Goal: Task Accomplishment & Management: Complete application form

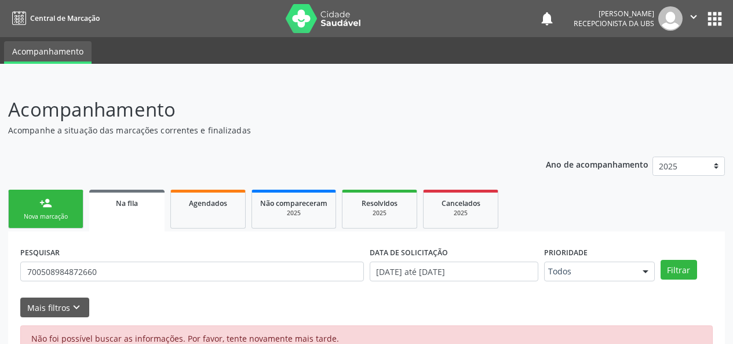
scroll to position [26, 0]
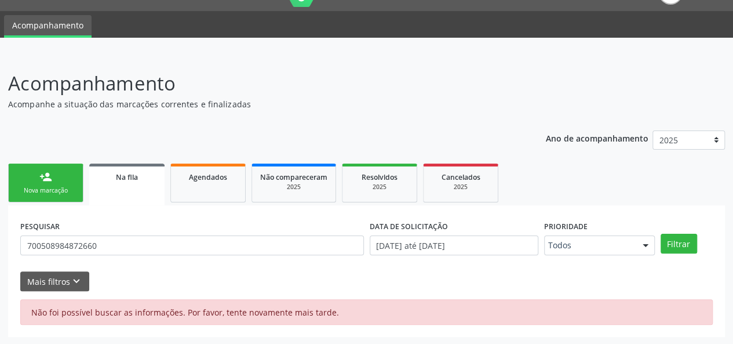
click at [45, 183] on link "person_add Nova marcação" at bounding box center [45, 182] width 75 height 39
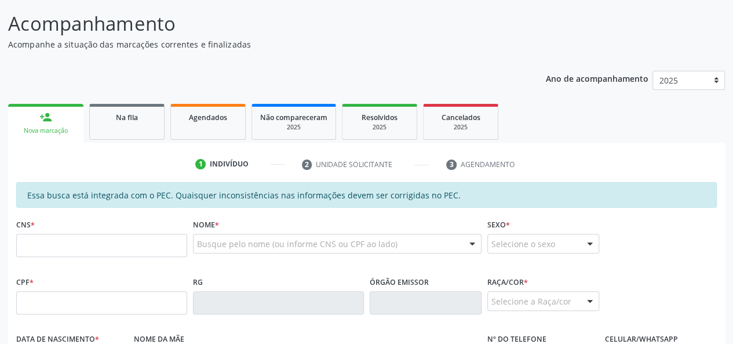
scroll to position [142, 0]
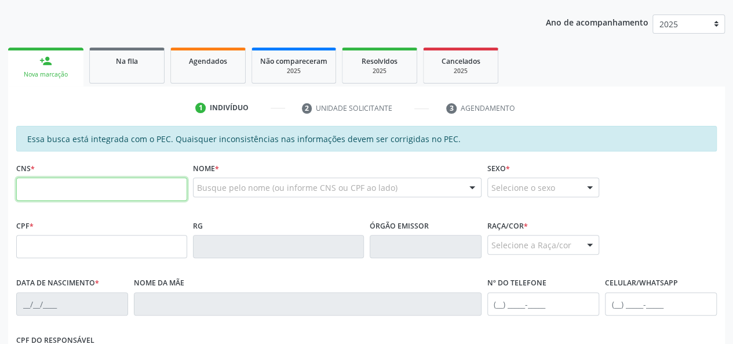
click at [127, 188] on input "text" at bounding box center [101, 188] width 171 height 23
type input "708 2011 2043 1644"
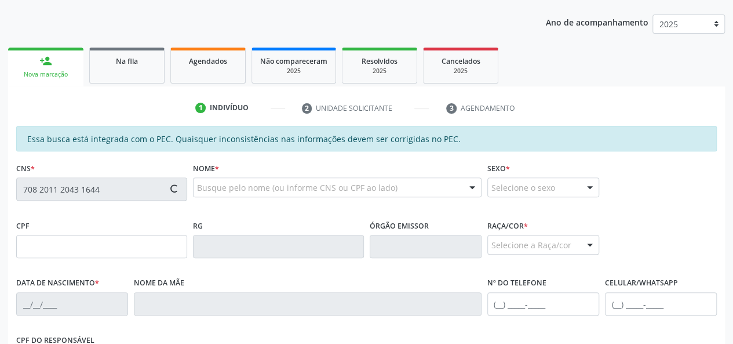
type input "097.899.614-30"
type input "2[DATE]"
type input "[PERSON_NAME] da Conceiçao"
type input "[PHONE_NUMBER]"
type input "07"
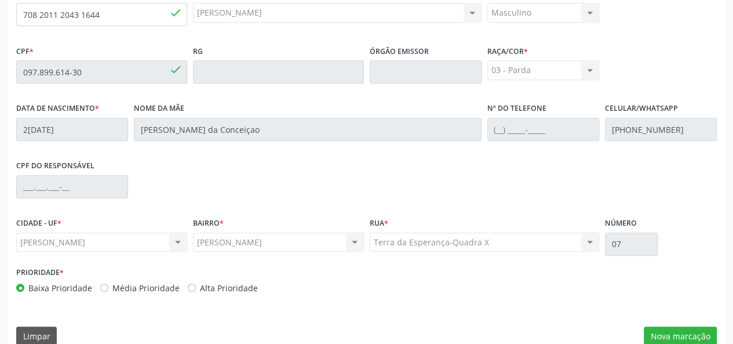
scroll to position [333, 0]
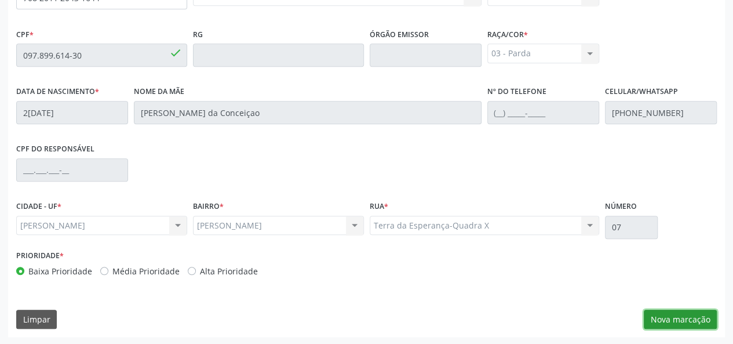
click at [670, 320] on button "Nova marcação" at bounding box center [680, 319] width 73 height 20
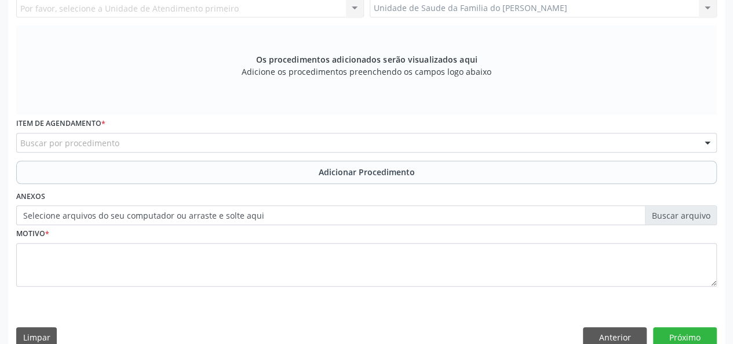
scroll to position [217, 0]
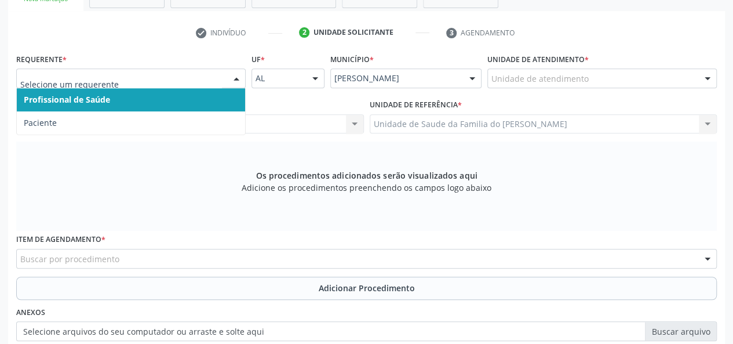
click at [236, 75] on div at bounding box center [236, 79] width 17 height 20
click at [221, 96] on span "Profissional de Saúde" at bounding box center [131, 99] width 228 height 23
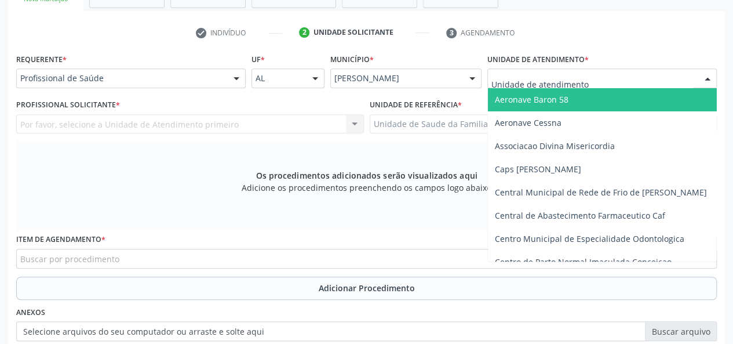
type input "j"
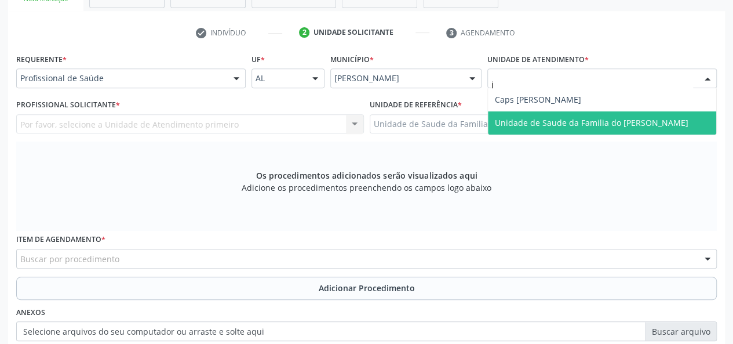
click at [575, 120] on span "Unidade de Saude da Familia do [PERSON_NAME]" at bounding box center [592, 122] width 194 height 11
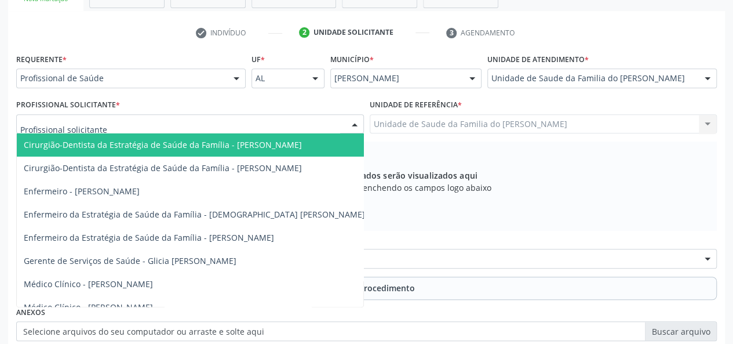
click at [348, 119] on div at bounding box center [354, 125] width 17 height 20
type input "j"
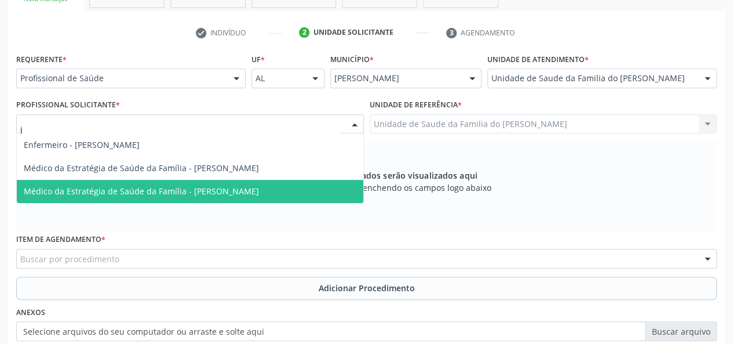
click at [259, 190] on span "Médico da Estratégia de Saúde da Família - [PERSON_NAME]" at bounding box center [141, 190] width 235 height 11
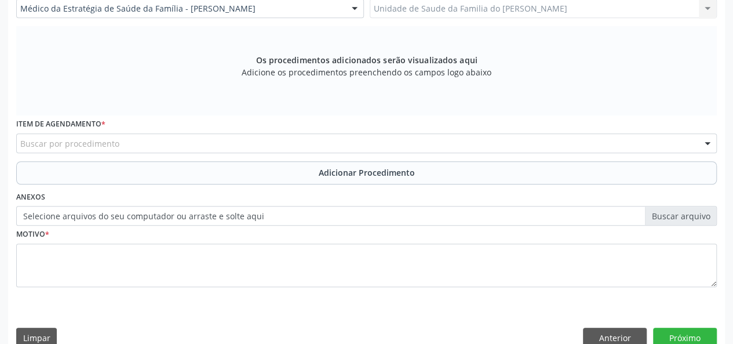
scroll to position [333, 0]
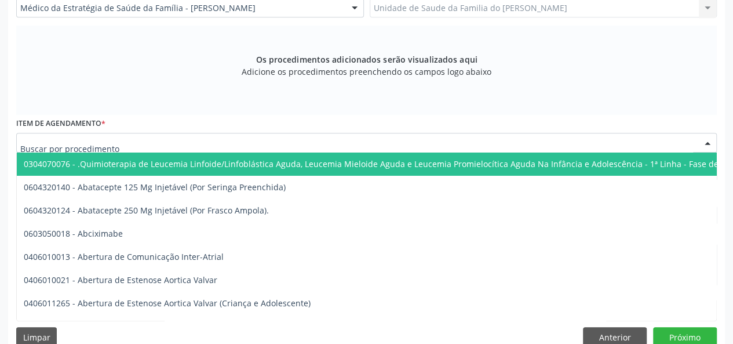
click at [267, 138] on div at bounding box center [366, 143] width 701 height 20
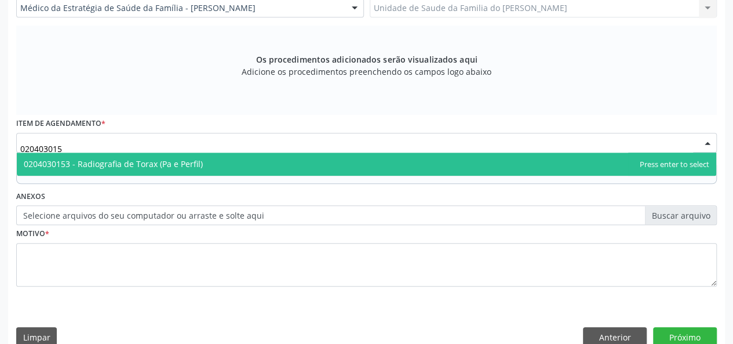
type input "0204030153"
click at [256, 158] on span "0204030153 - Radiografia de Torax (Pa e Perfil)" at bounding box center [366, 163] width 699 height 23
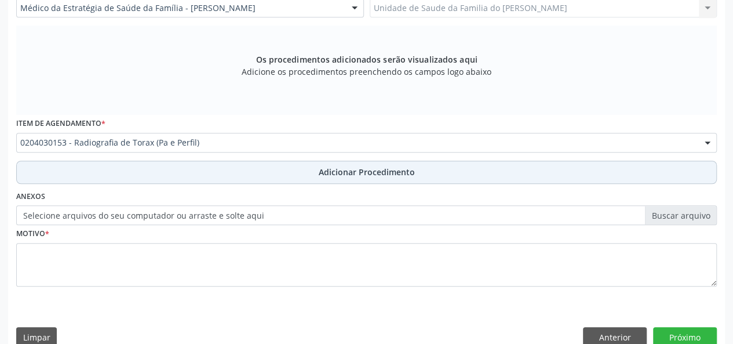
click at [254, 166] on button "Adicionar Procedimento" at bounding box center [366, 172] width 701 height 23
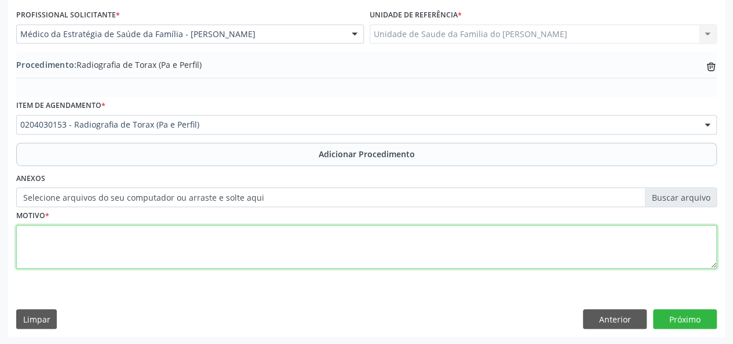
click at [229, 256] on textarea at bounding box center [366, 247] width 701 height 44
click at [44, 239] on textarea "avaliacao" at bounding box center [366, 247] width 701 height 44
type textarea "avaliação"
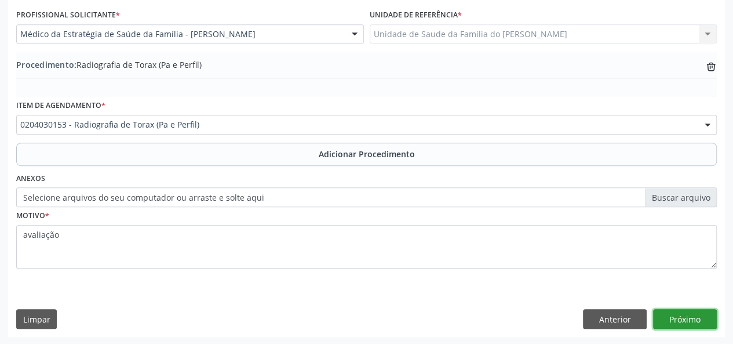
click at [672, 315] on button "Próximo" at bounding box center [685, 319] width 64 height 20
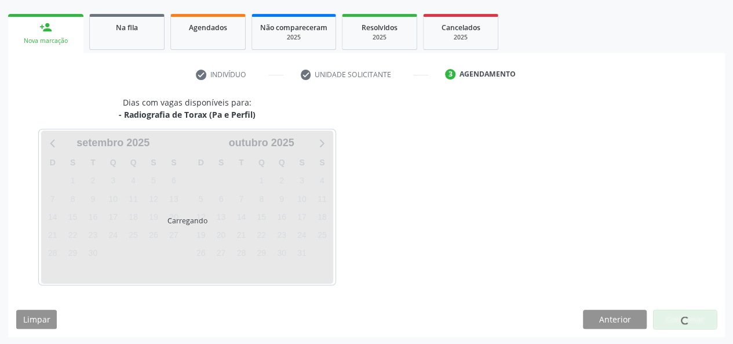
scroll to position [210, 0]
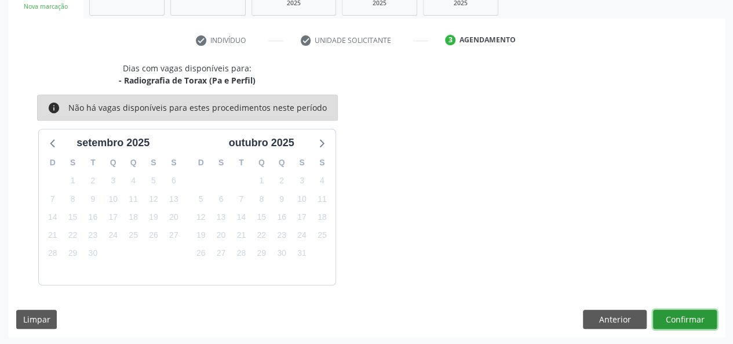
click at [672, 315] on button "Confirmar" at bounding box center [685, 319] width 64 height 20
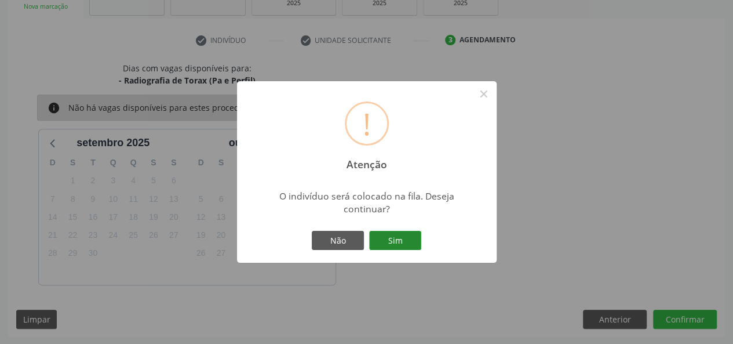
click at [400, 240] on button "Sim" at bounding box center [395, 241] width 52 height 20
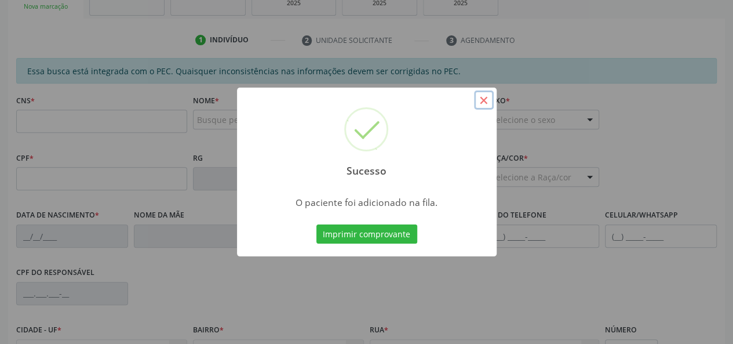
click at [480, 101] on button "×" at bounding box center [484, 100] width 20 height 20
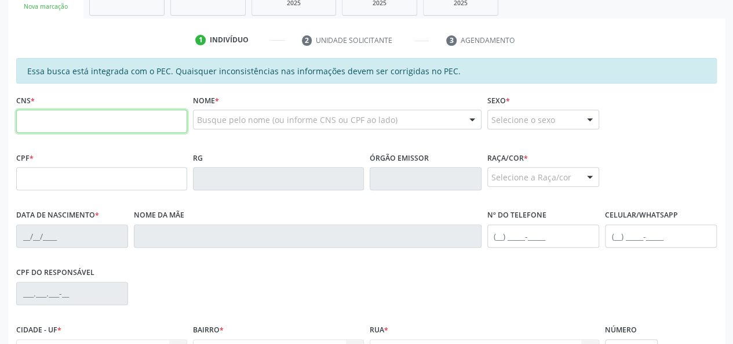
click at [82, 122] on input "text" at bounding box center [101, 121] width 171 height 23
type input "708 2011 2043 1644"
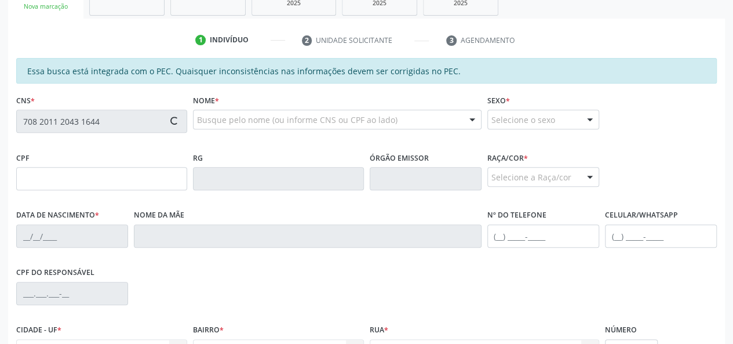
type input "097.899.614-30"
type input "2[DATE]"
type input "[PERSON_NAME] da Conceiçao"
type input "[PHONE_NUMBER]"
type input "07"
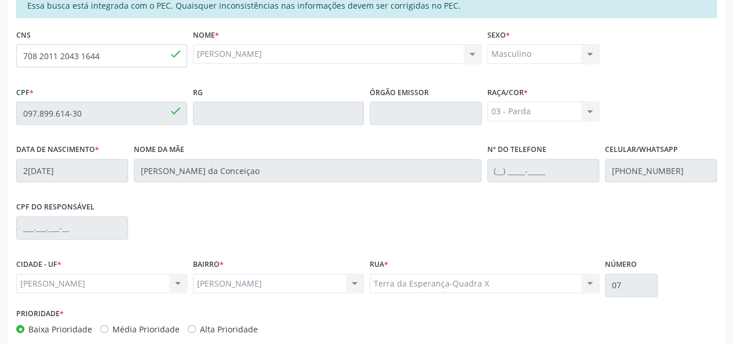
scroll to position [333, 0]
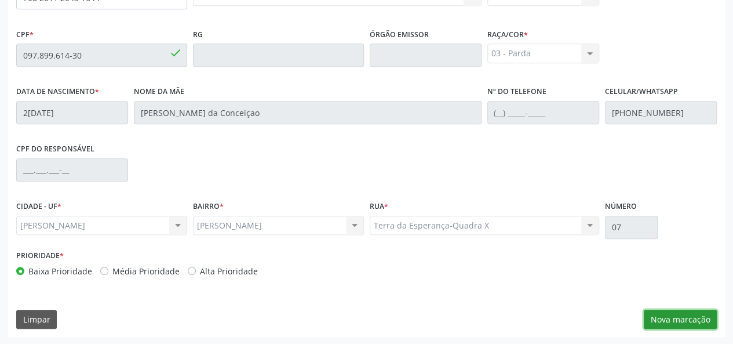
click at [672, 322] on button "Nova marcação" at bounding box center [680, 319] width 73 height 20
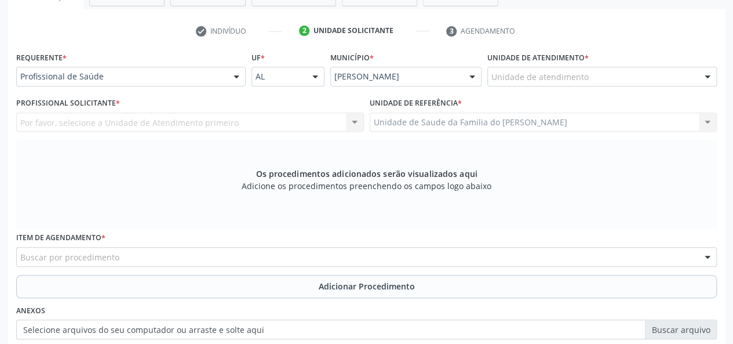
scroll to position [217, 0]
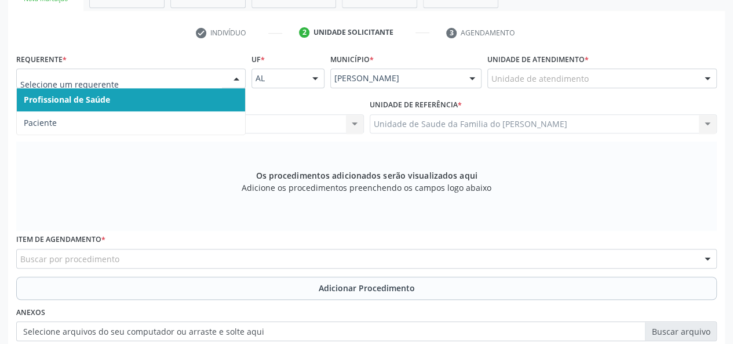
click at [240, 78] on div at bounding box center [236, 79] width 17 height 20
click at [227, 96] on span "Profissional de Saúde" at bounding box center [131, 99] width 228 height 23
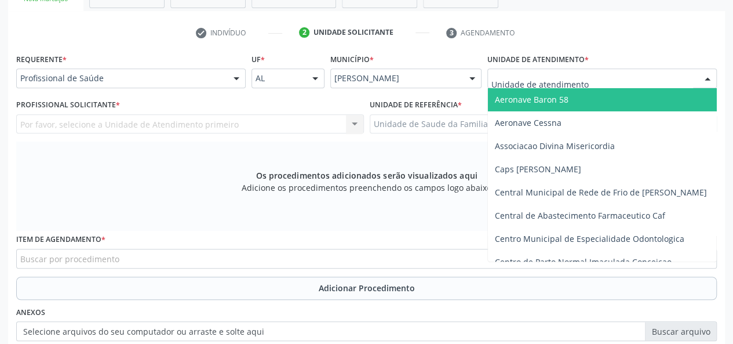
type input "j"
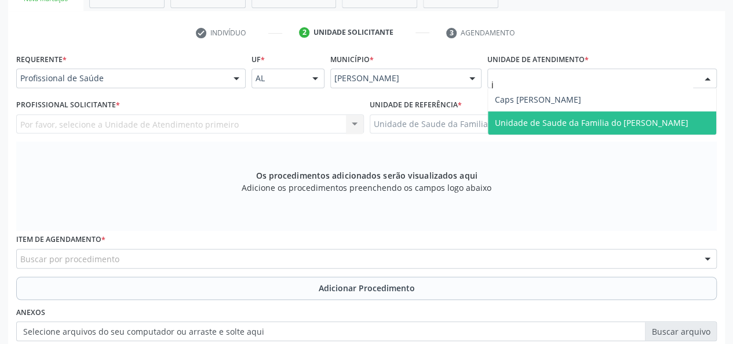
click at [564, 118] on span "Unidade de Saude da Familia do [PERSON_NAME]" at bounding box center [592, 122] width 194 height 11
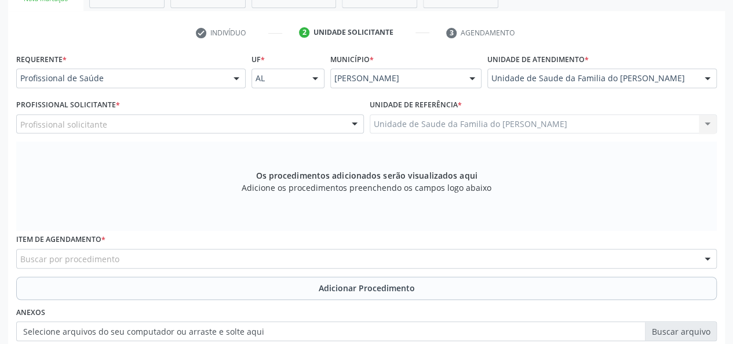
click at [348, 123] on div at bounding box center [354, 125] width 17 height 20
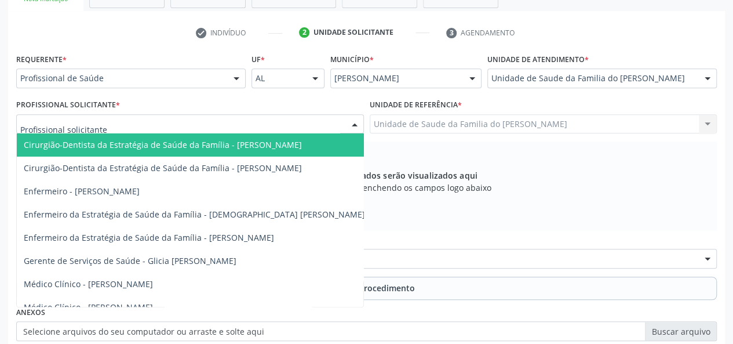
type input "j"
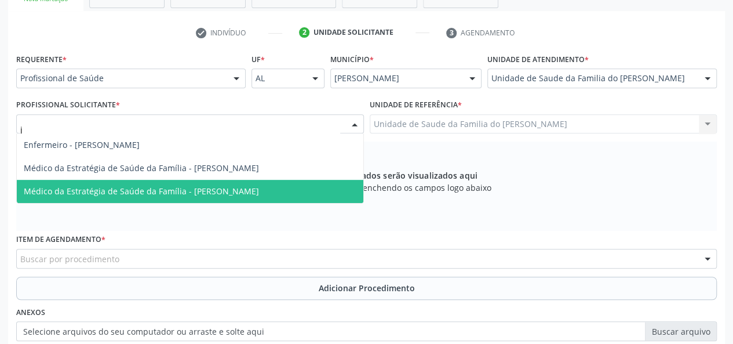
click at [259, 195] on span "Médico da Estratégia de Saúde da Família - [PERSON_NAME]" at bounding box center [141, 190] width 235 height 11
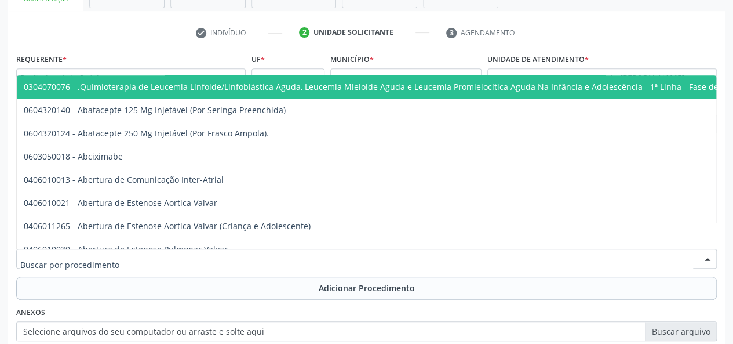
click at [119, 253] on div at bounding box center [366, 259] width 701 height 20
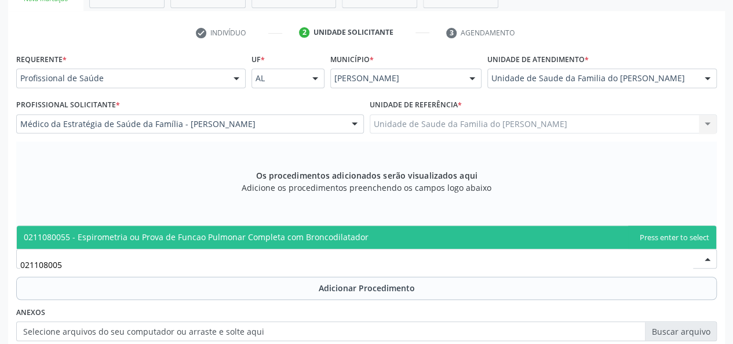
type input "0211080055"
click at [138, 234] on span "0211080055 - Espirometria ou Prova de Funcao Pulmonar Completa com Broncodilata…" at bounding box center [196, 236] width 345 height 11
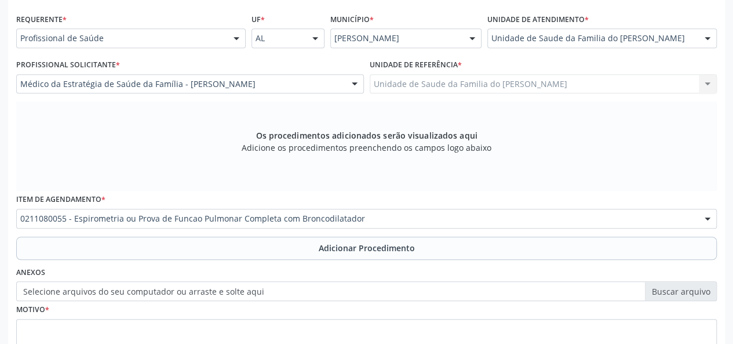
scroll to position [275, 0]
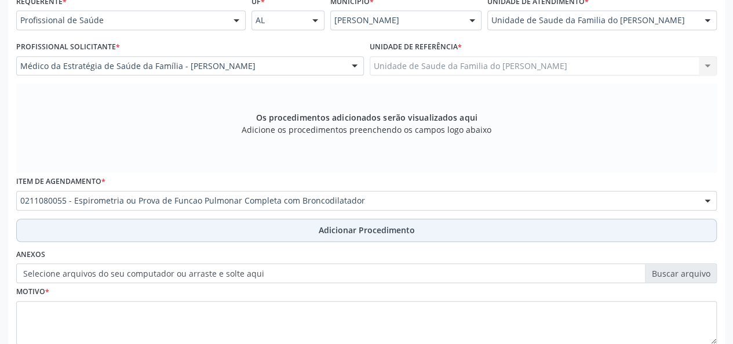
click at [139, 232] on button "Adicionar Procedimento" at bounding box center [366, 229] width 701 height 23
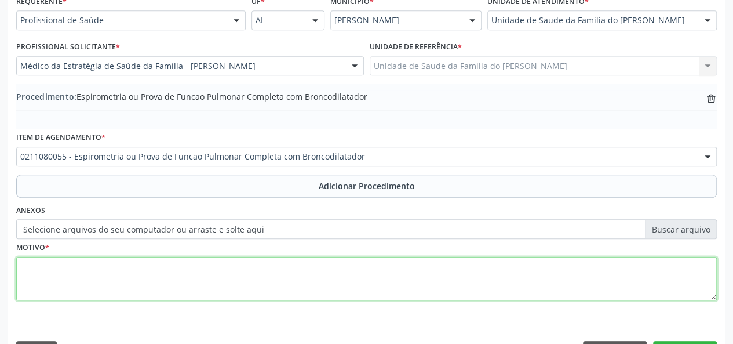
click at [133, 276] on textarea at bounding box center [366, 279] width 701 height 44
click at [133, 276] on textarea "avaliacao" at bounding box center [366, 279] width 701 height 44
click at [38, 263] on textarea "avaliacao" at bounding box center [366, 279] width 701 height 44
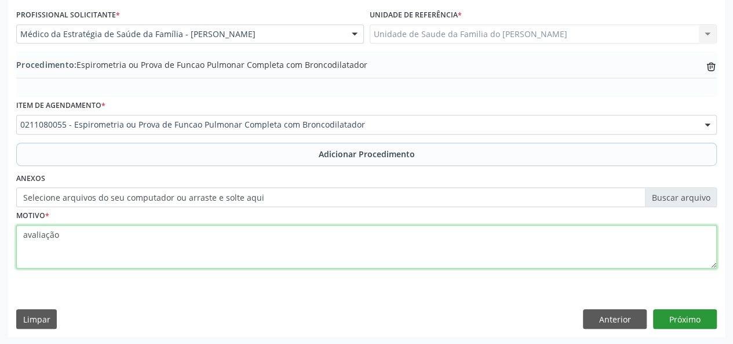
type textarea "avaliação"
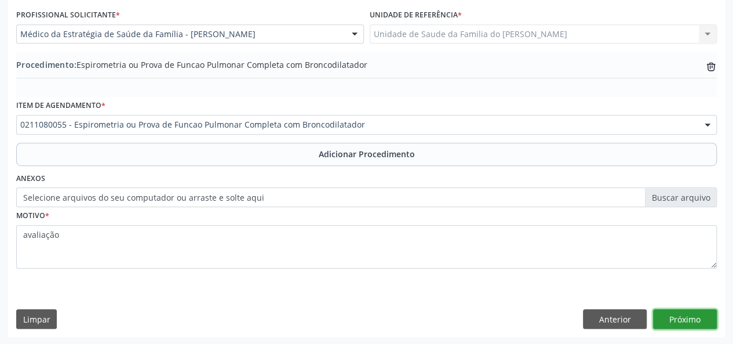
click at [675, 313] on button "Próximo" at bounding box center [685, 319] width 64 height 20
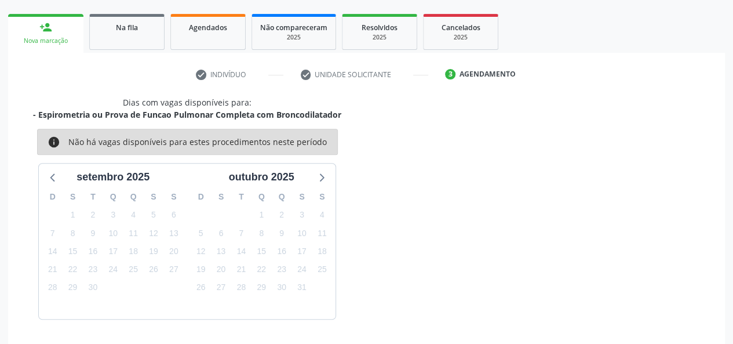
scroll to position [210, 0]
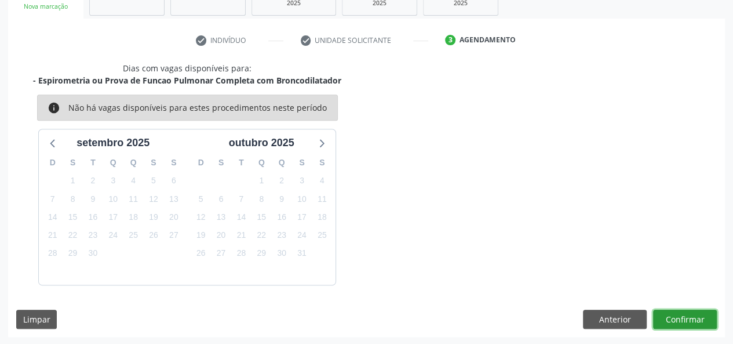
click at [675, 313] on button "Confirmar" at bounding box center [685, 319] width 64 height 20
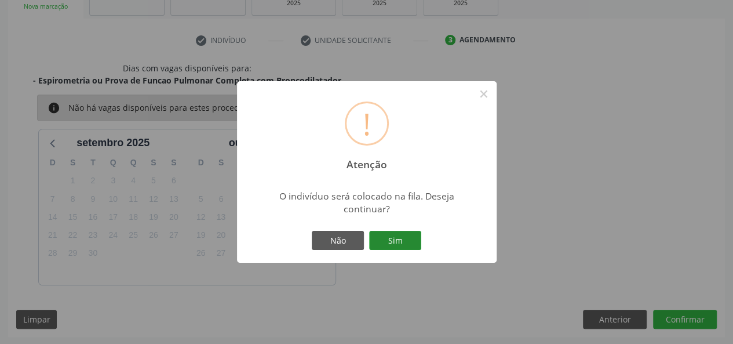
click at [393, 236] on button "Sim" at bounding box center [395, 241] width 52 height 20
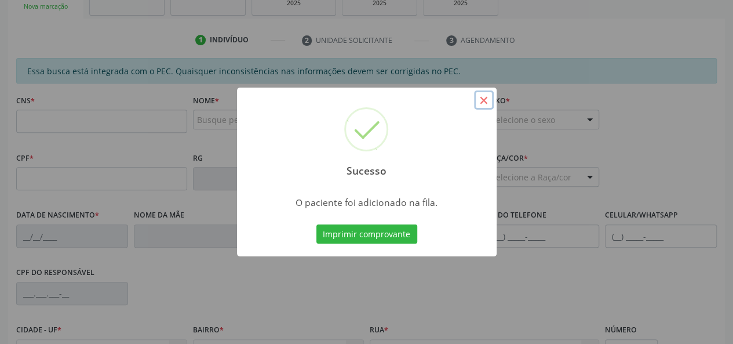
click at [487, 98] on button "×" at bounding box center [484, 100] width 20 height 20
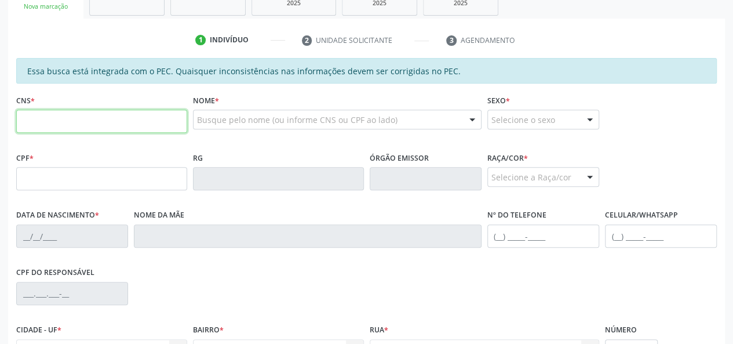
click at [114, 116] on input "text" at bounding box center [101, 121] width 171 height 23
type input "708 2011 2043 1644"
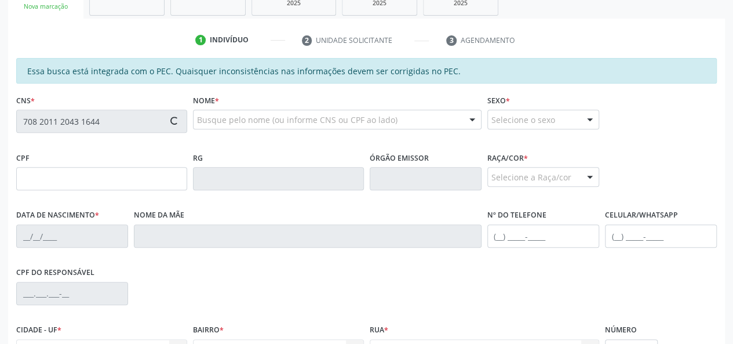
type input "097.899.614-30"
type input "2[DATE]"
type input "[PERSON_NAME] da Conceiçao"
type input "[PHONE_NUMBER]"
type input "07"
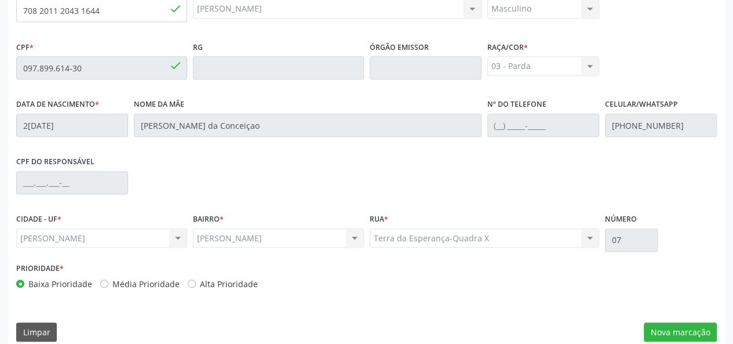
scroll to position [333, 0]
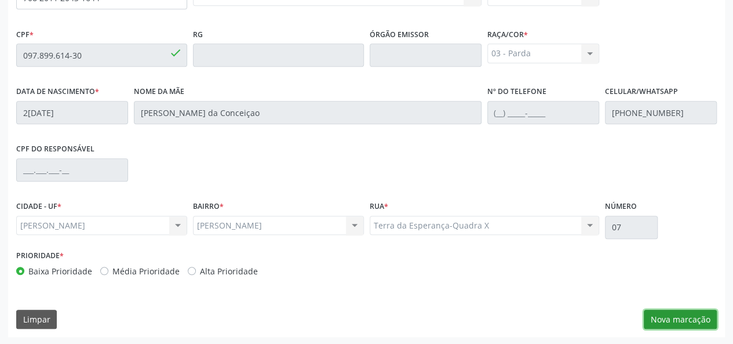
click at [682, 320] on button "Nova marcação" at bounding box center [680, 319] width 73 height 20
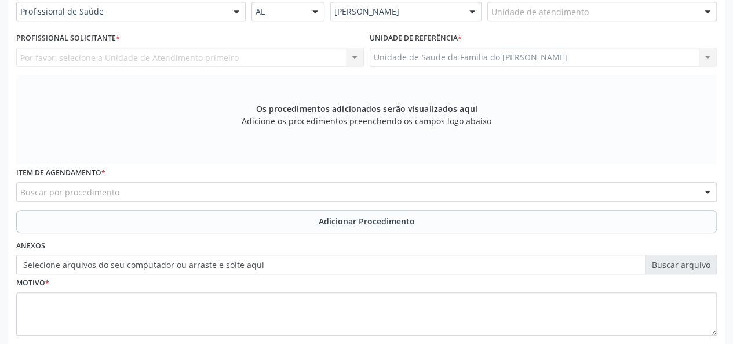
scroll to position [217, 0]
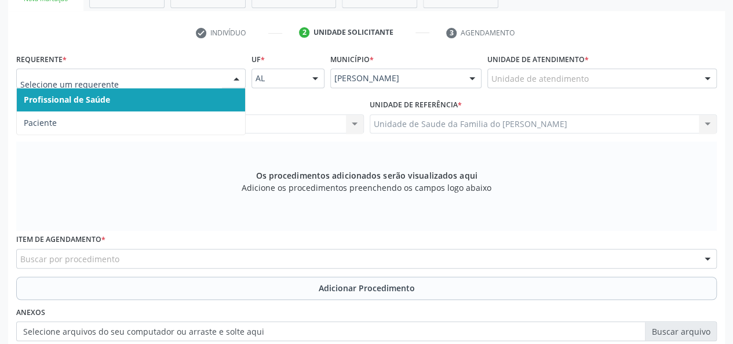
click at [183, 92] on span "Profissional de Saúde" at bounding box center [131, 99] width 228 height 23
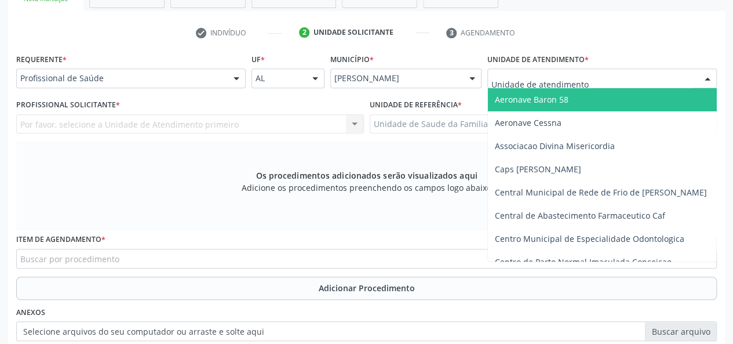
type input "j"
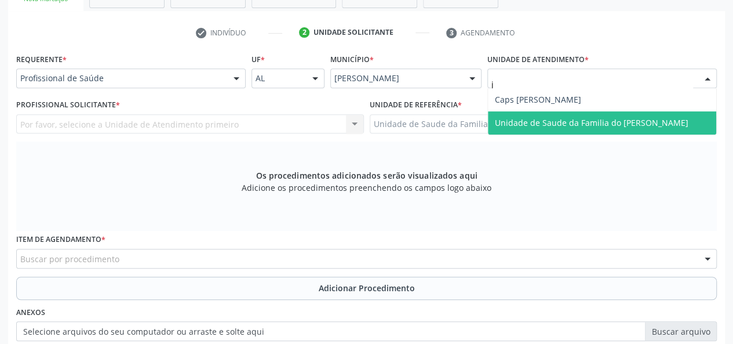
click at [532, 118] on span "Unidade de Saude da Familia do [PERSON_NAME]" at bounding box center [592, 122] width 194 height 11
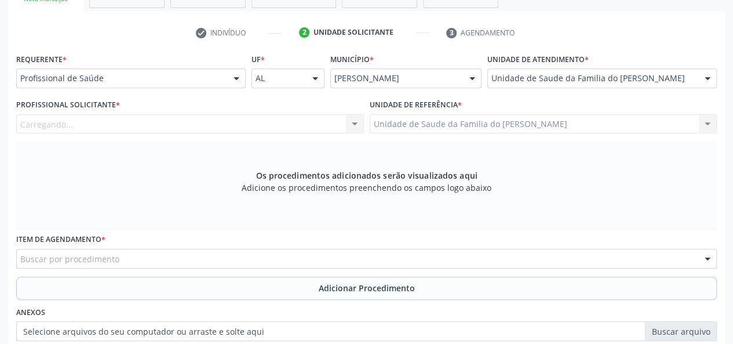
click at [358, 123] on div "Carregando... Nenhum resultado encontrado para: " " Não há nenhuma opção para s…" at bounding box center [190, 124] width 348 height 20
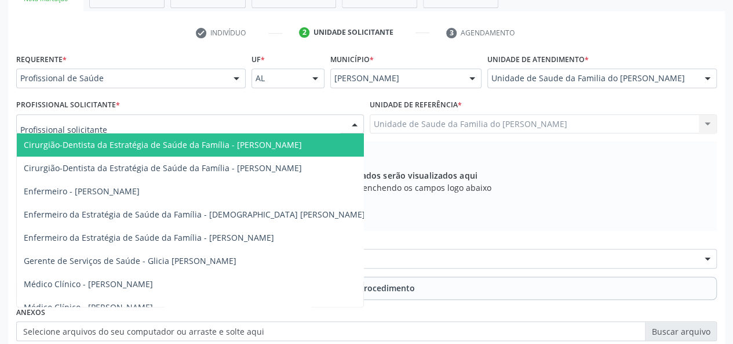
click at [354, 123] on div at bounding box center [354, 125] width 17 height 20
type input "j"
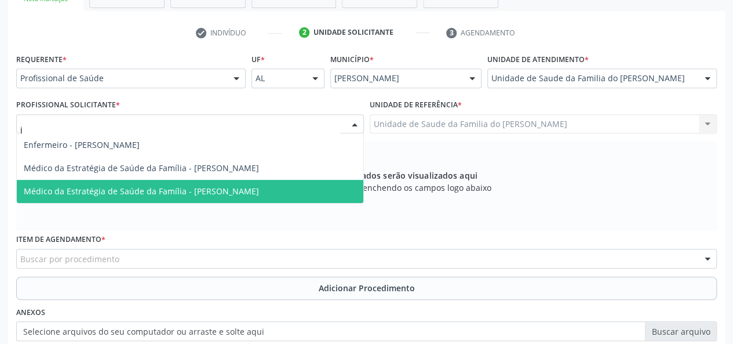
click at [315, 190] on span "Médico da Estratégia de Saúde da Família - [PERSON_NAME]" at bounding box center [190, 191] width 347 height 23
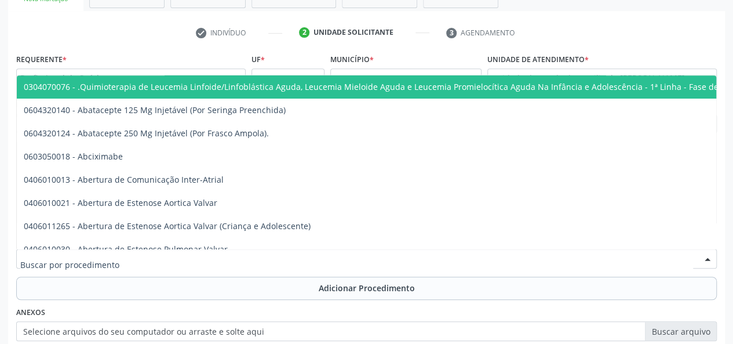
click at [214, 259] on div at bounding box center [366, 259] width 701 height 20
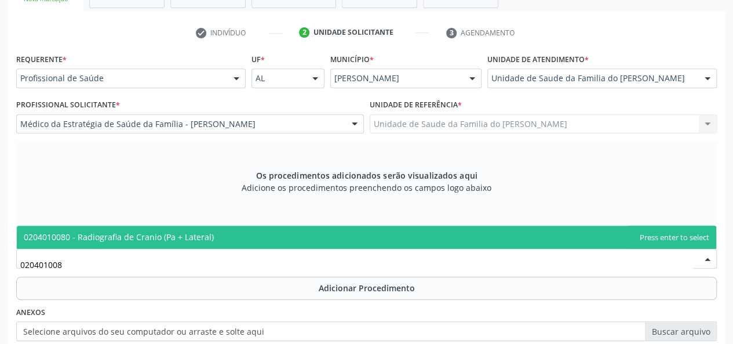
type input "0204010080"
click at [230, 241] on span "0204010080 - Radiografia de Cranio (Pa + Lateral)" at bounding box center [366, 236] width 699 height 23
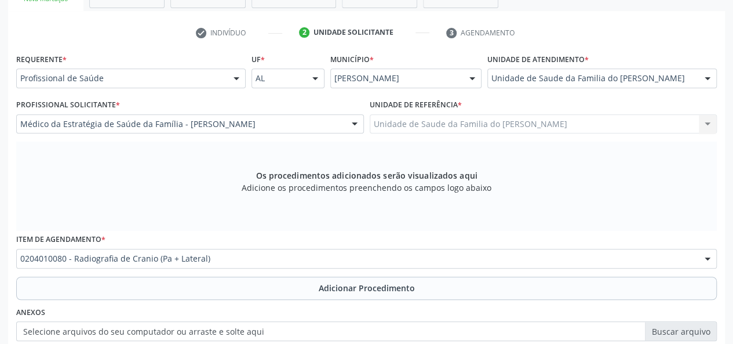
scroll to position [275, 0]
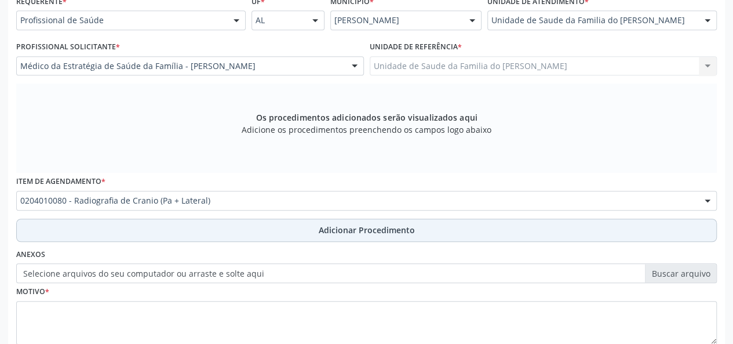
click at [228, 232] on button "Adicionar Procedimento" at bounding box center [366, 229] width 701 height 23
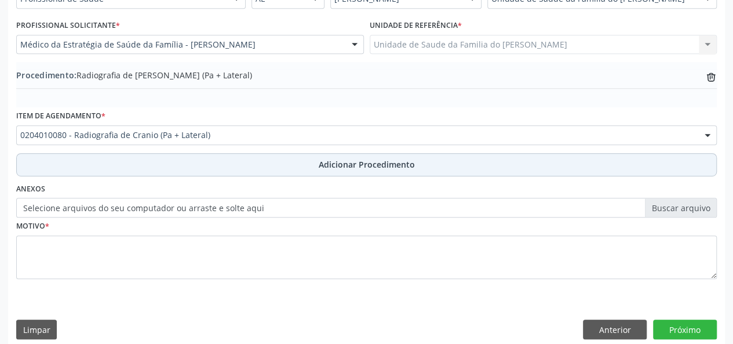
scroll to position [307, 0]
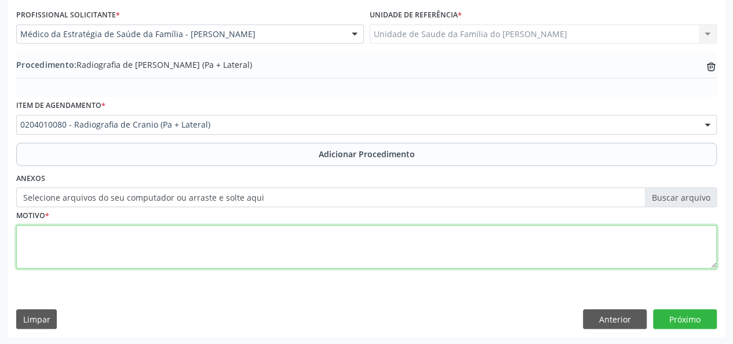
click at [216, 241] on textarea at bounding box center [366, 247] width 701 height 44
click at [37, 234] on textarea "avaliacao" at bounding box center [366, 247] width 701 height 44
type textarea "avaliação"
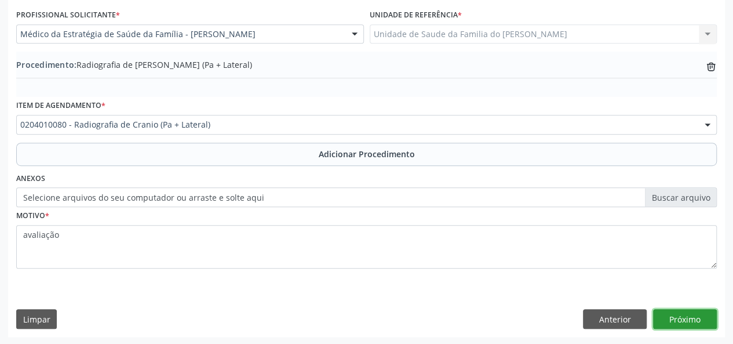
click at [670, 320] on button "Próximo" at bounding box center [685, 319] width 64 height 20
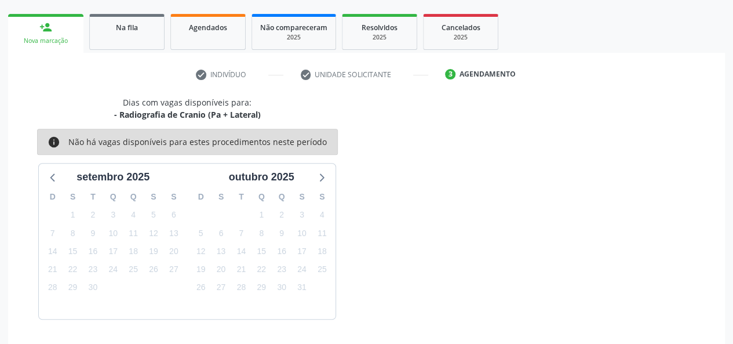
scroll to position [210, 0]
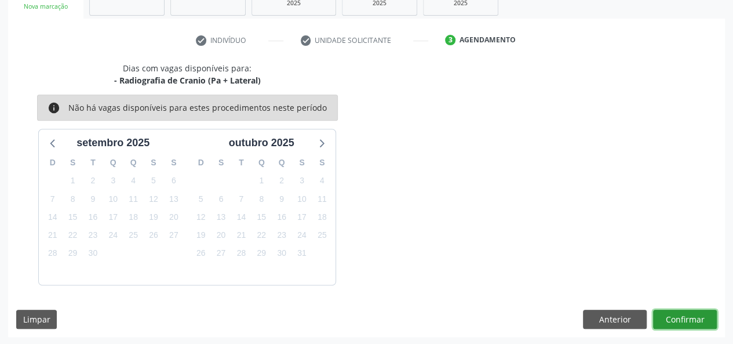
click at [670, 318] on button "Confirmar" at bounding box center [685, 319] width 64 height 20
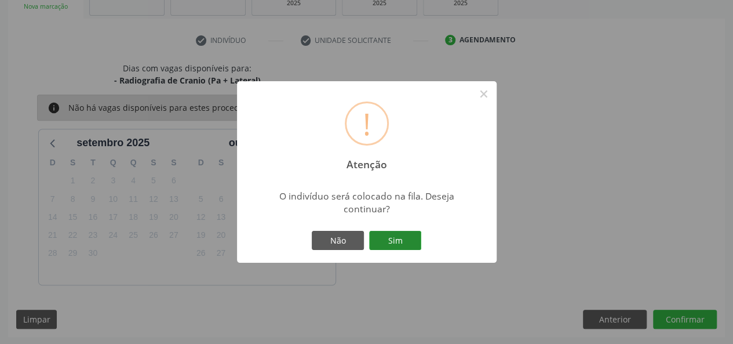
click at [382, 239] on button "Sim" at bounding box center [395, 241] width 52 height 20
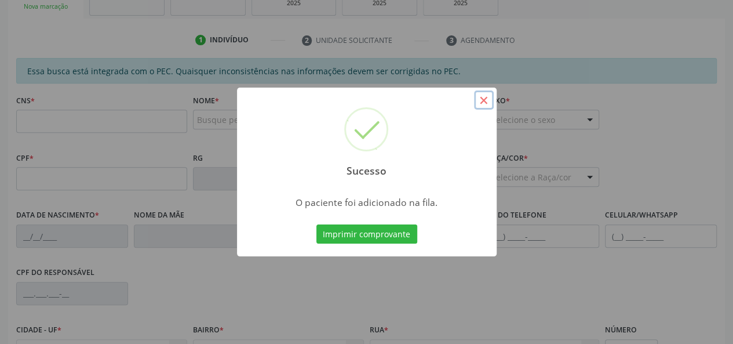
click at [486, 97] on button "×" at bounding box center [484, 100] width 20 height 20
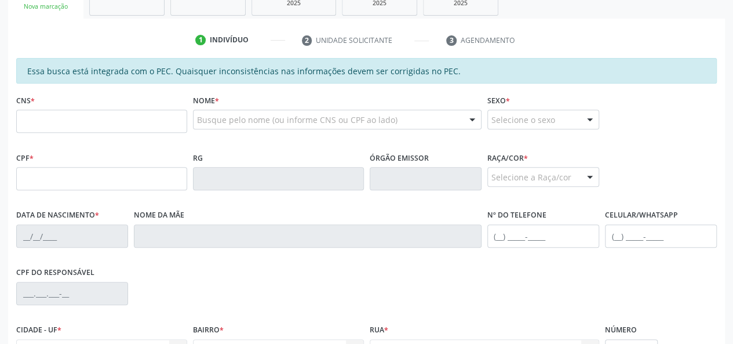
scroll to position [152, 0]
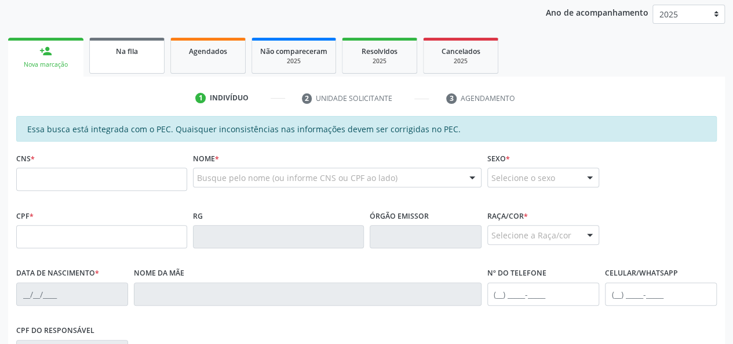
click at [132, 54] on span "Na fila" at bounding box center [127, 51] width 22 height 10
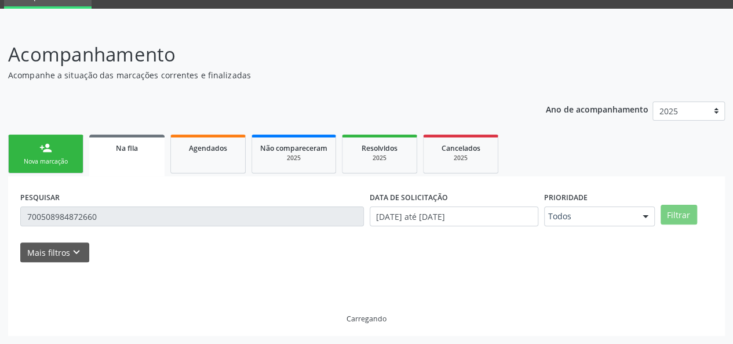
scroll to position [143, 0]
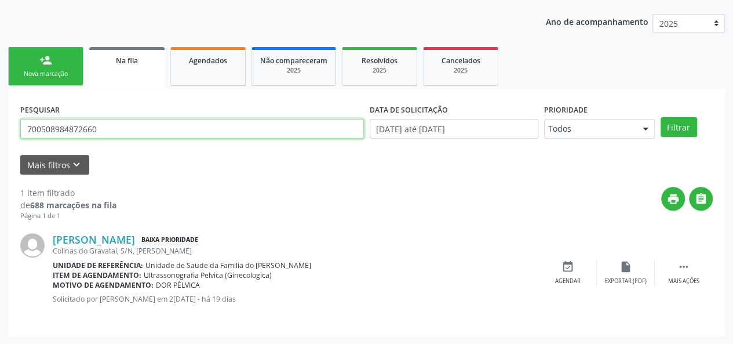
click at [70, 125] on input "700508984872660" at bounding box center [192, 129] width 344 height 20
paste input "000140791005"
type input "700000140791005"
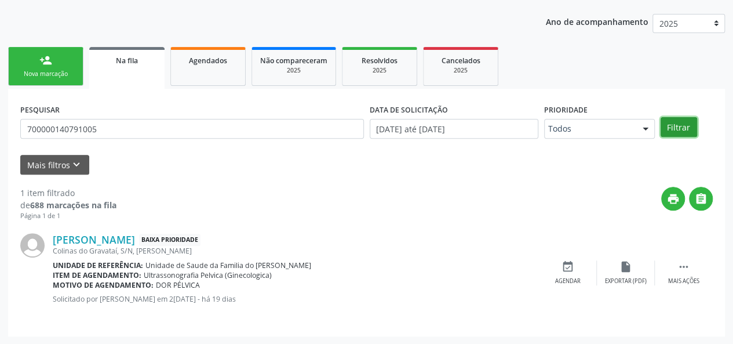
click at [681, 130] on button "Filtrar" at bounding box center [679, 127] width 37 height 20
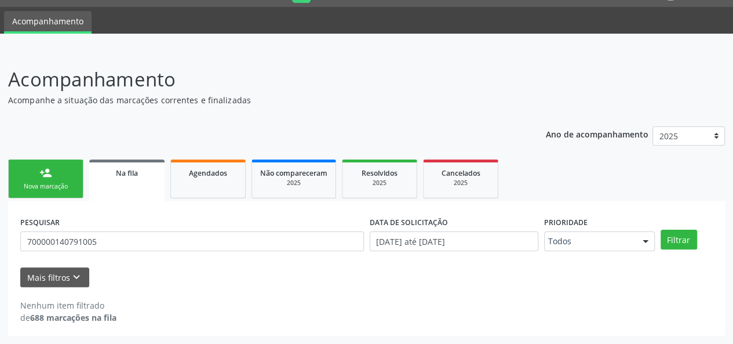
scroll to position [30, 0]
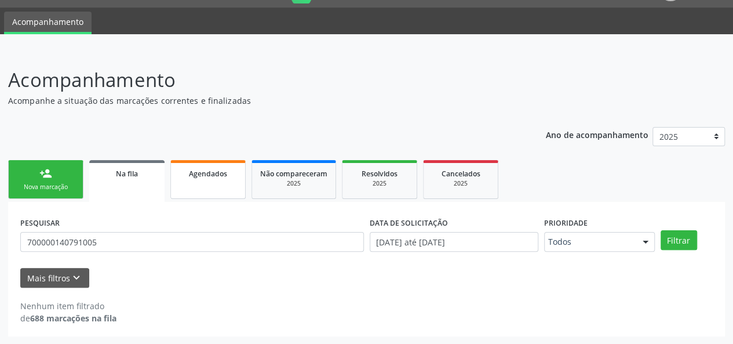
click at [217, 184] on link "Agendados" at bounding box center [207, 179] width 75 height 39
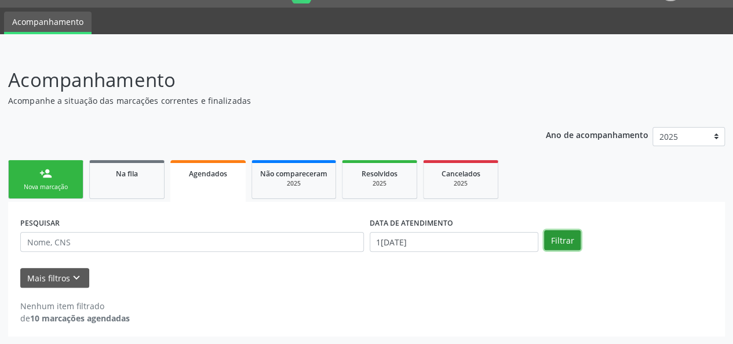
click at [570, 236] on button "Filtrar" at bounding box center [562, 240] width 37 height 20
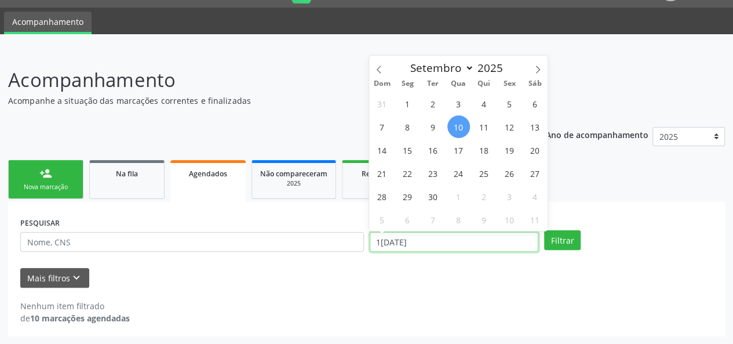
click at [458, 240] on input "1[DATE]" at bounding box center [454, 242] width 169 height 20
click at [408, 100] on span "1" at bounding box center [407, 103] width 23 height 23
type input "0[DATE]"
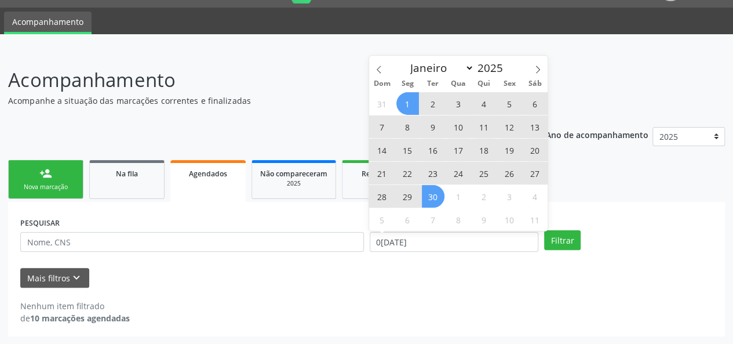
click at [428, 191] on span "30" at bounding box center [433, 196] width 23 height 23
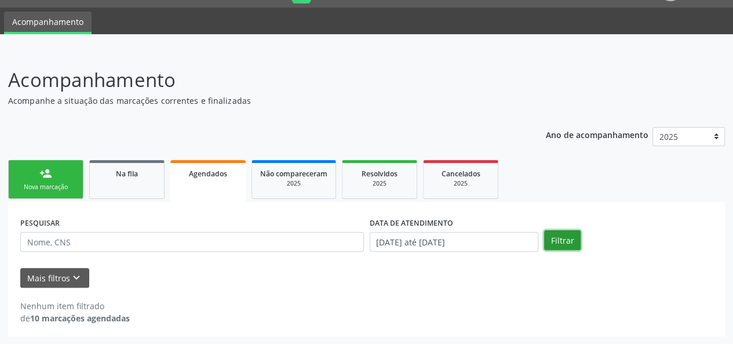
click at [568, 240] on button "Filtrar" at bounding box center [562, 240] width 37 height 20
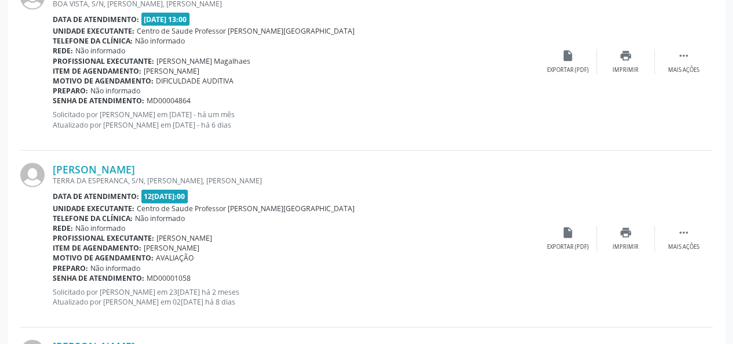
scroll to position [1274, 0]
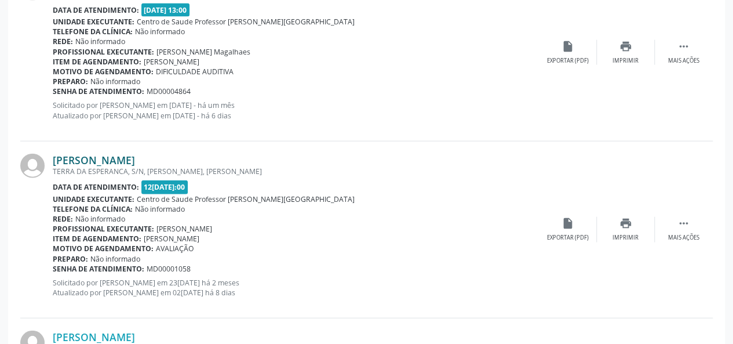
click at [114, 155] on link "[PERSON_NAME]" at bounding box center [94, 160] width 82 height 13
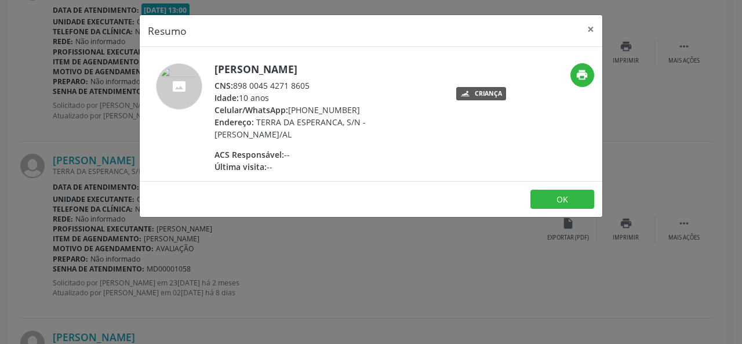
drag, startPoint x: 316, startPoint y: 81, endPoint x: 235, endPoint y: 84, distance: 80.6
click at [235, 84] on div "CNS: 898 0045 4271 8605" at bounding box center [326, 85] width 225 height 12
copy div "898 0045 4271 8605"
drag, startPoint x: 587, startPoint y: 28, endPoint x: 248, endPoint y: 113, distance: 349.4
click at [587, 30] on button "×" at bounding box center [590, 29] width 23 height 28
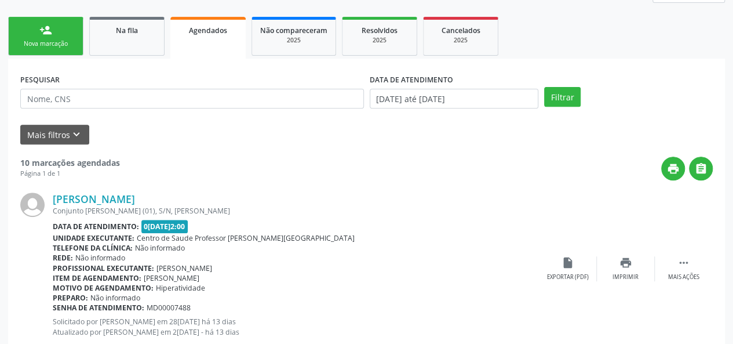
scroll to position [0, 0]
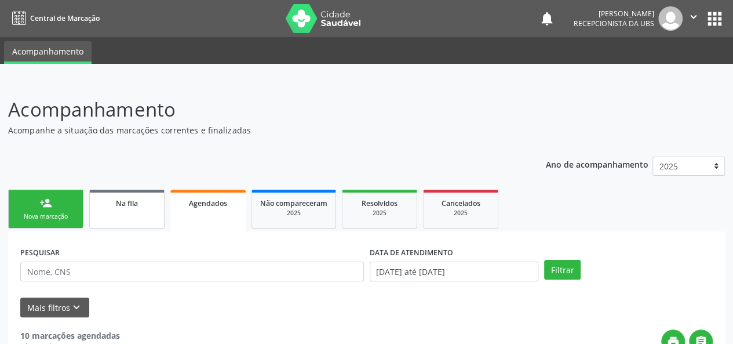
click at [117, 205] on span "Na fila" at bounding box center [127, 203] width 22 height 10
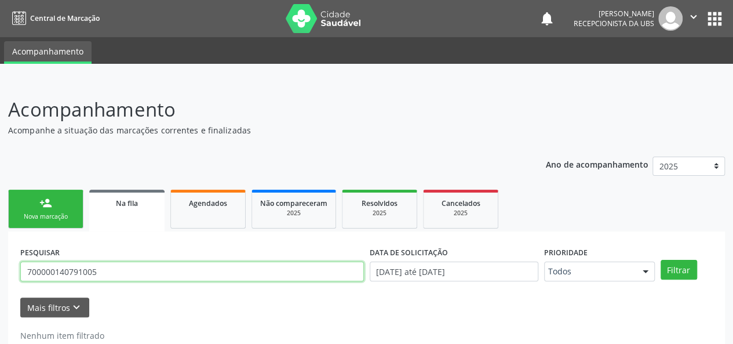
click at [80, 272] on input "700000140791005" at bounding box center [192, 271] width 344 height 20
click at [661, 260] on button "Filtrar" at bounding box center [679, 270] width 37 height 20
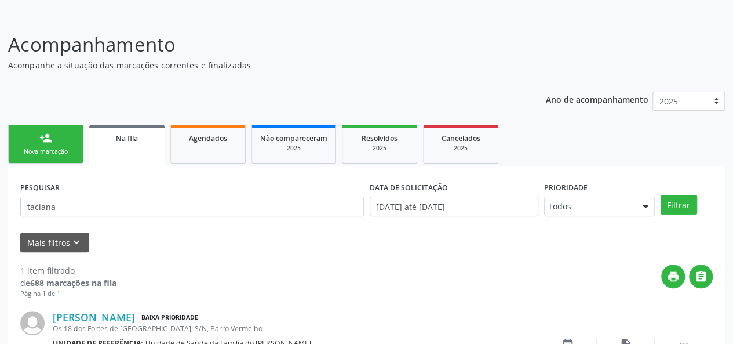
scroll to position [143, 0]
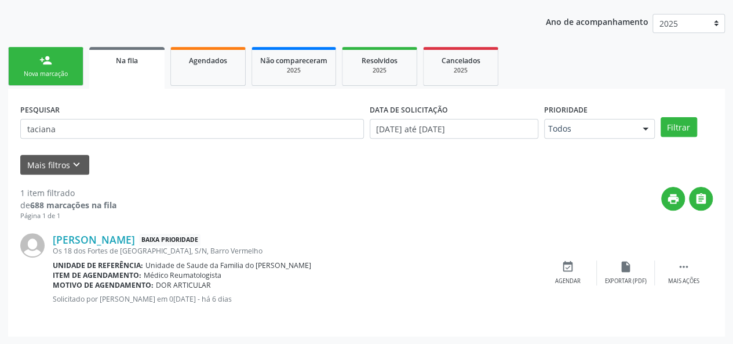
click at [145, 64] on div "Na fila" at bounding box center [126, 60] width 59 height 12
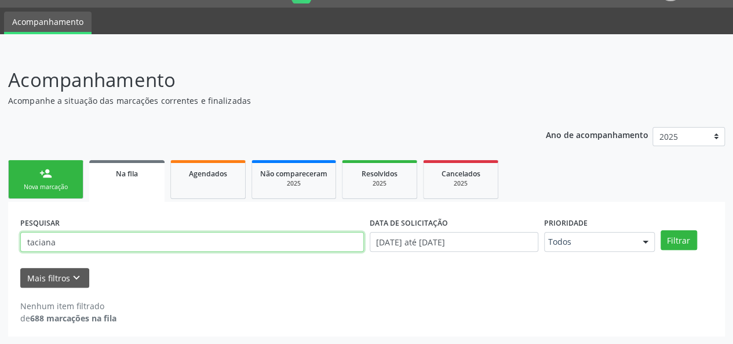
drag, startPoint x: 86, startPoint y: 243, endPoint x: 21, endPoint y: 243, distance: 64.9
click at [21, 243] on input "taciana" at bounding box center [192, 242] width 344 height 20
type input "alice"
click at [661, 230] on button "Filtrar" at bounding box center [679, 240] width 37 height 20
click at [52, 180] on link "person_add Nova marcação" at bounding box center [45, 179] width 75 height 39
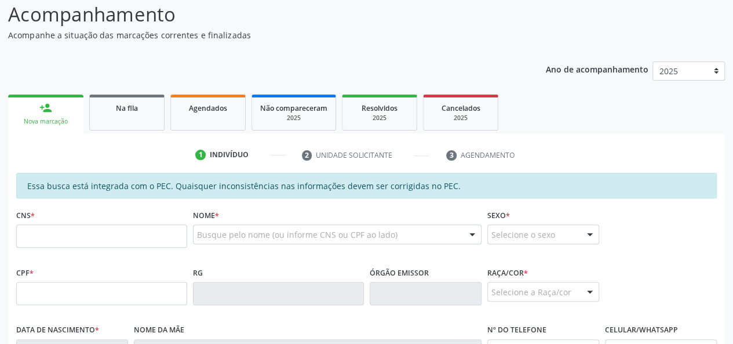
scroll to position [203, 0]
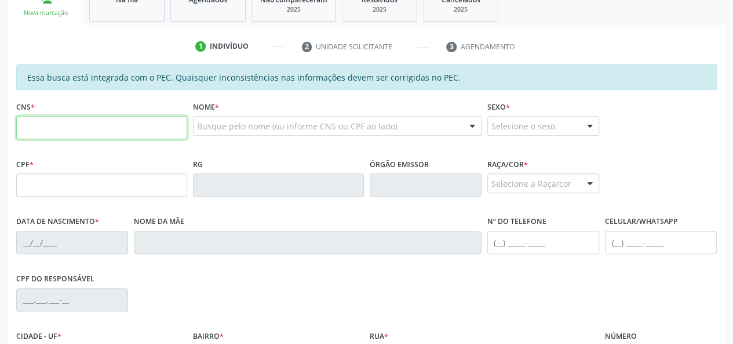
paste input "703 0008 1379 0777"
type input "703 0008 1379 0777"
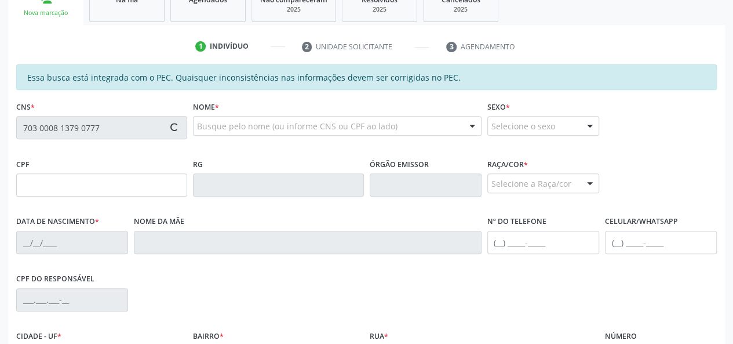
type input "150.862.524-74"
type input "[DATE]"
type input "[PERSON_NAME]"
type input "[PHONE_NUMBER]"
type input "S/N"
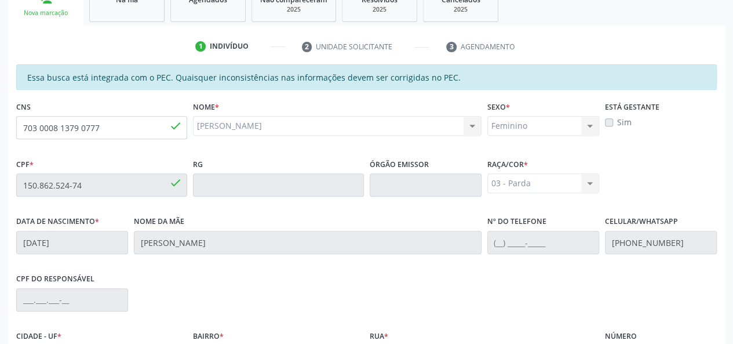
scroll to position [333, 0]
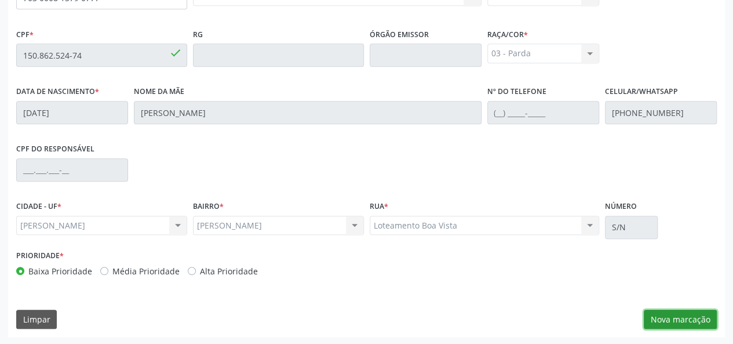
click at [669, 313] on button "Nova marcação" at bounding box center [680, 319] width 73 height 20
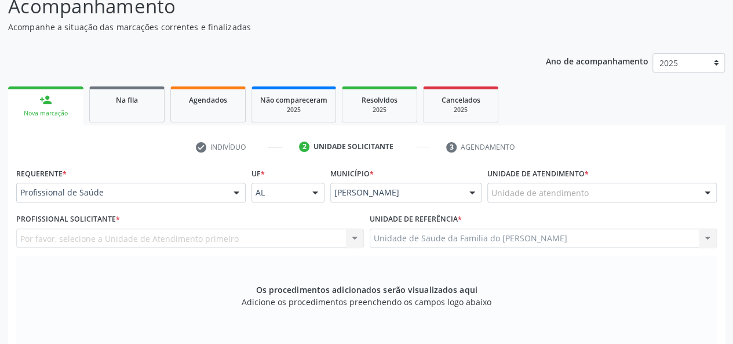
scroll to position [101, 0]
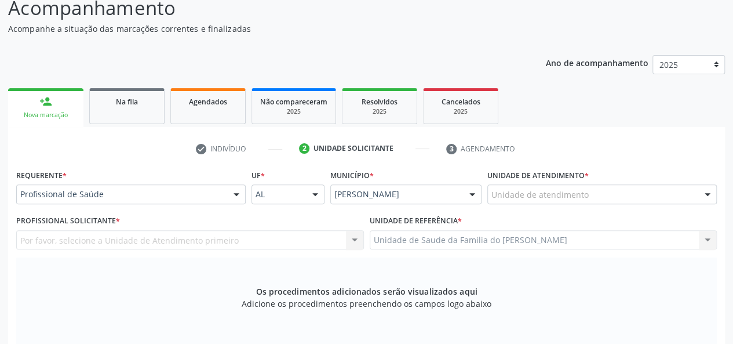
click at [239, 189] on div at bounding box center [236, 195] width 17 height 20
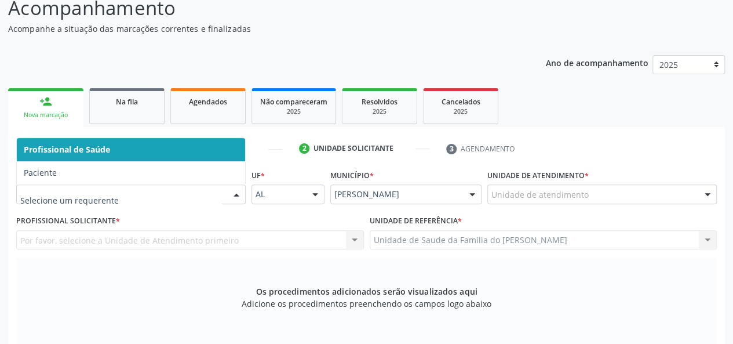
click at [203, 148] on span "Profissional de Saúde" at bounding box center [131, 149] width 228 height 23
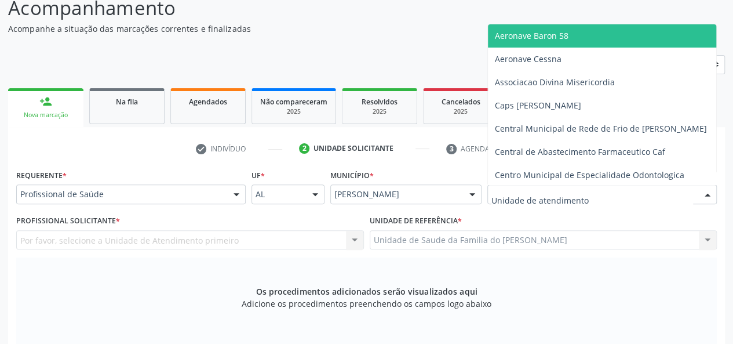
type input "j"
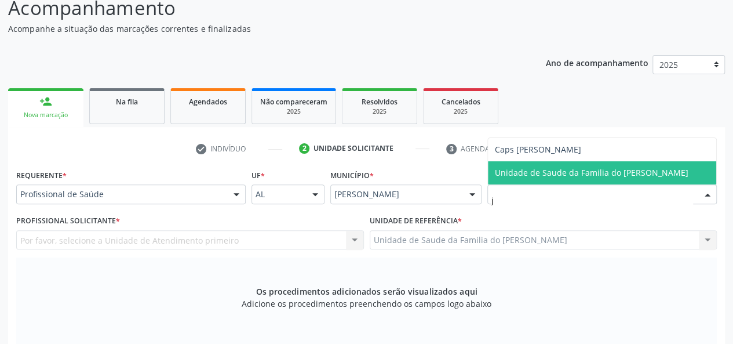
click at [571, 180] on span "Unidade de Saude da Familia do [PERSON_NAME]" at bounding box center [602, 172] width 228 height 23
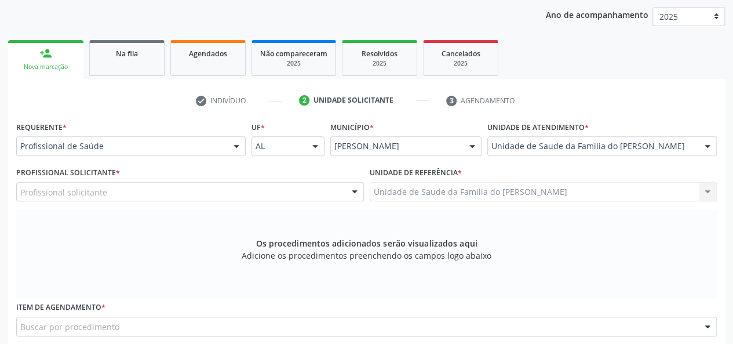
scroll to position [217, 0]
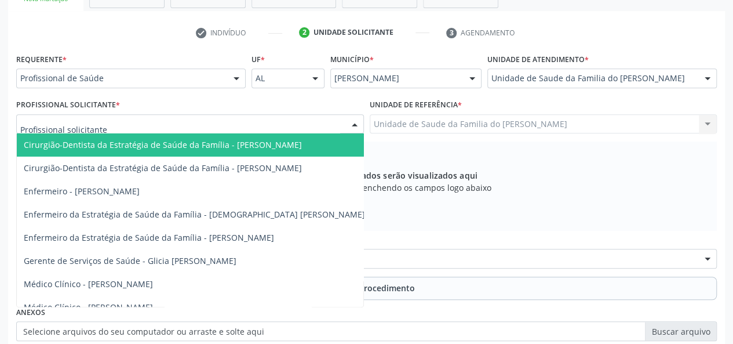
click at [331, 121] on div at bounding box center [190, 124] width 348 height 20
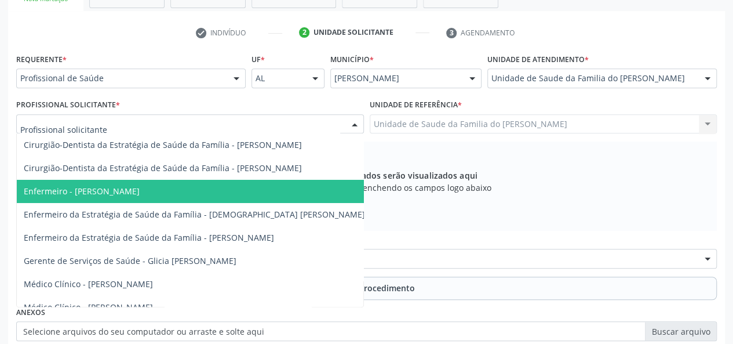
type input "j"
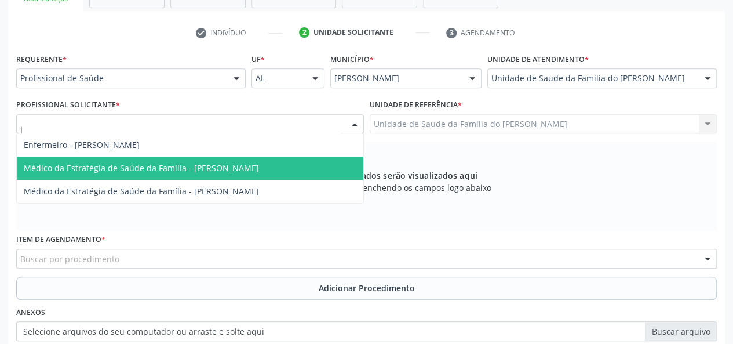
click at [223, 173] on span "Médico da Estratégia de Saúde da Família - [PERSON_NAME]" at bounding box center [190, 167] width 347 height 23
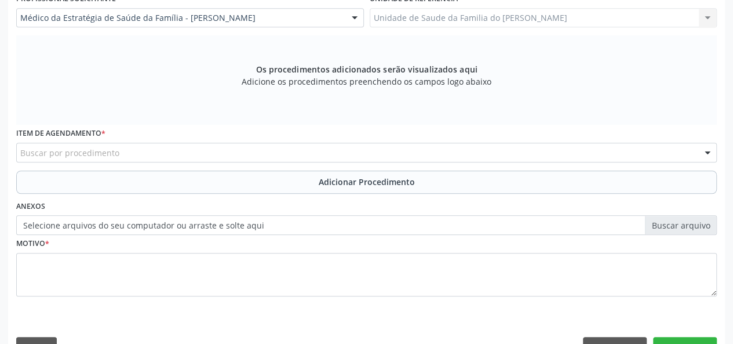
scroll to position [333, 0]
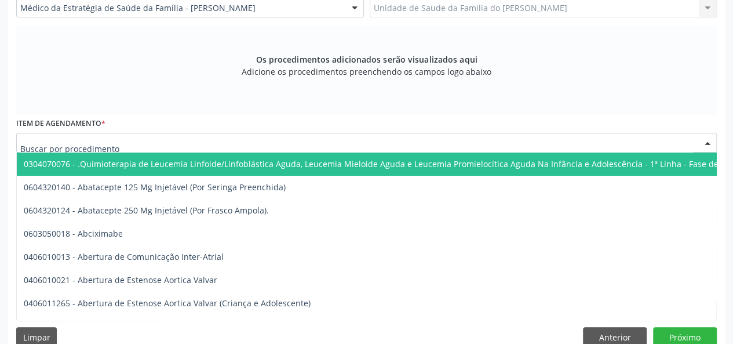
click at [221, 145] on div at bounding box center [366, 143] width 701 height 20
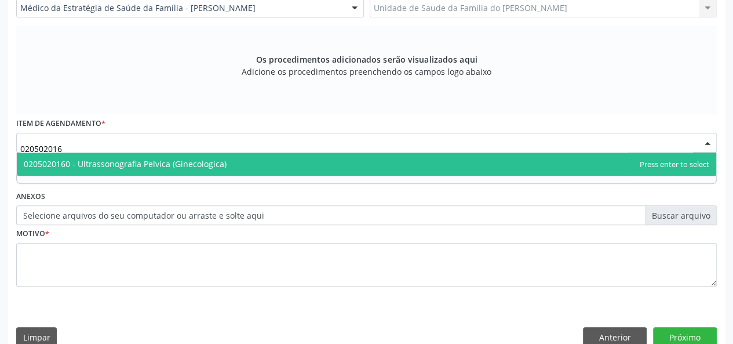
type input "0205020160"
click at [221, 159] on span "0205020160 - Ultrassonografia Pelvica (Ginecologica)" at bounding box center [125, 163] width 203 height 11
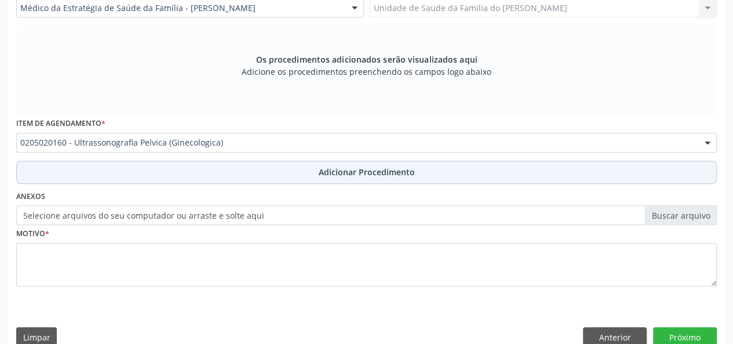
click at [213, 167] on button "Adicionar Procedimento" at bounding box center [366, 172] width 701 height 23
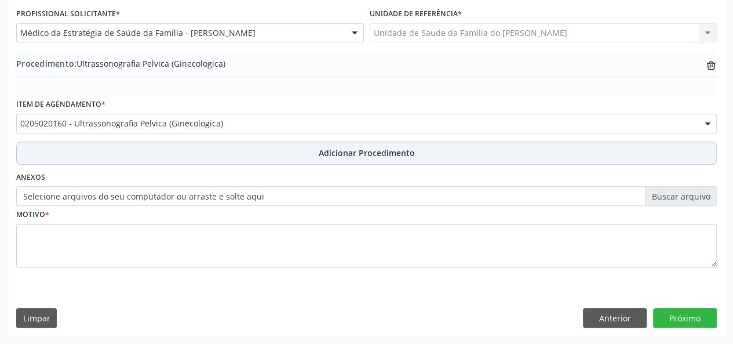
scroll to position [307, 0]
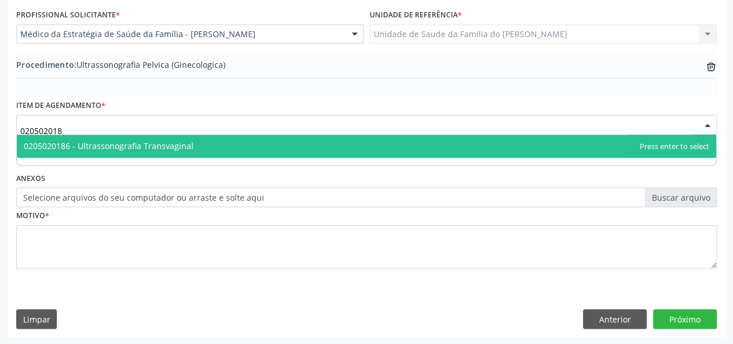
type input "0205020186"
click at [186, 145] on span "0205020186 - Ultrassonografia Transvaginal" at bounding box center [109, 145] width 170 height 11
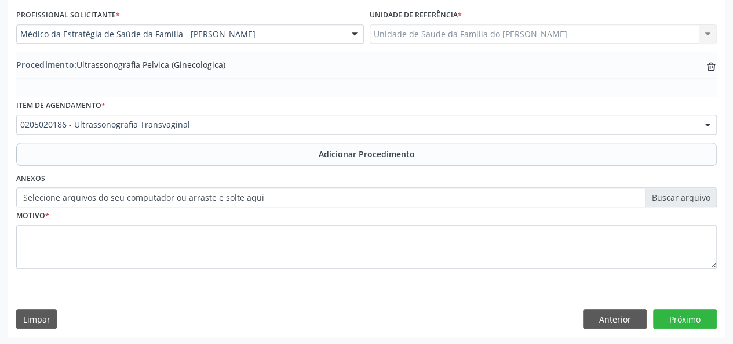
click at [186, 145] on button "Adicionar Procedimento" at bounding box center [366, 154] width 701 height 23
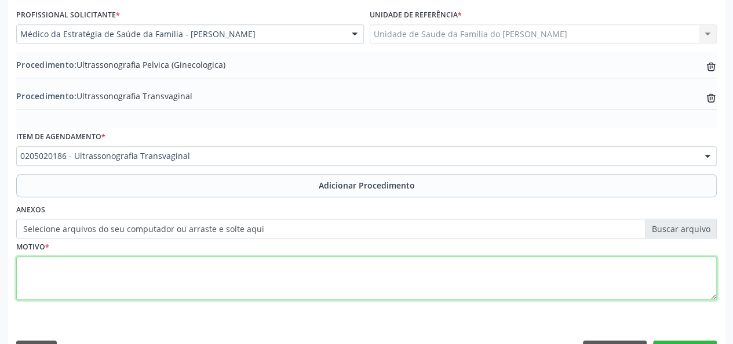
click at [166, 279] on textarea at bounding box center [366, 278] width 701 height 44
click at [54, 264] on textarea "AMENORREIA" at bounding box center [366, 278] width 701 height 44
drag, startPoint x: 54, startPoint y: 264, endPoint x: 312, endPoint y: 275, distance: 257.5
click at [312, 275] on textarea "AMENORREIA" at bounding box center [366, 278] width 701 height 44
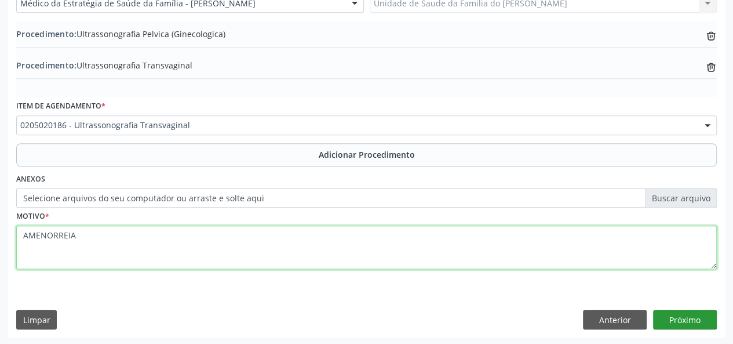
type textarea "AMENORREIA"
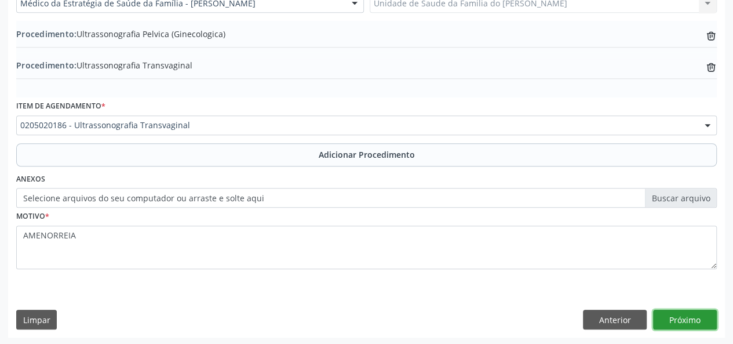
click at [674, 318] on button "Próximo" at bounding box center [685, 319] width 64 height 20
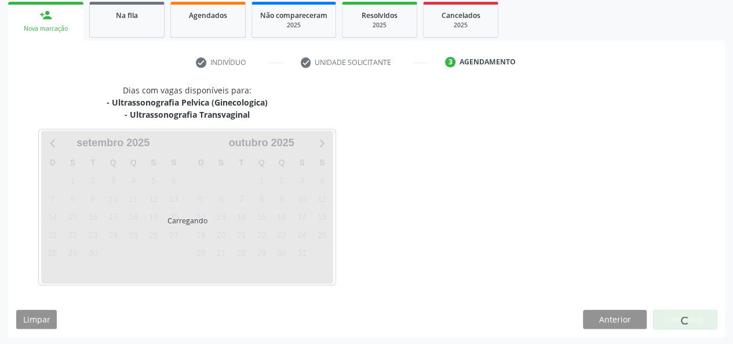
scroll to position [221, 0]
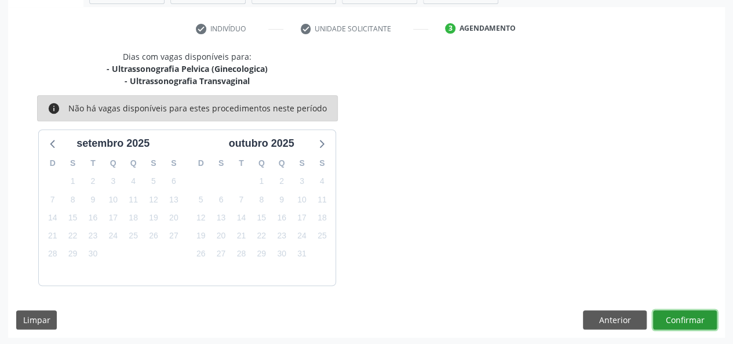
click at [686, 318] on button "Confirmar" at bounding box center [685, 320] width 64 height 20
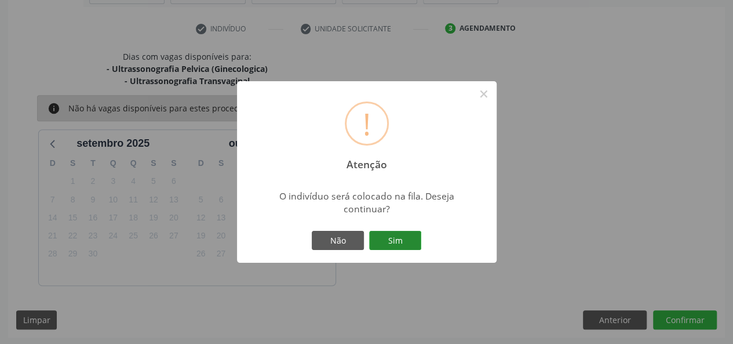
drag, startPoint x: 396, startPoint y: 238, endPoint x: 411, endPoint y: 253, distance: 21.7
click at [396, 239] on button "Sim" at bounding box center [395, 241] width 52 height 20
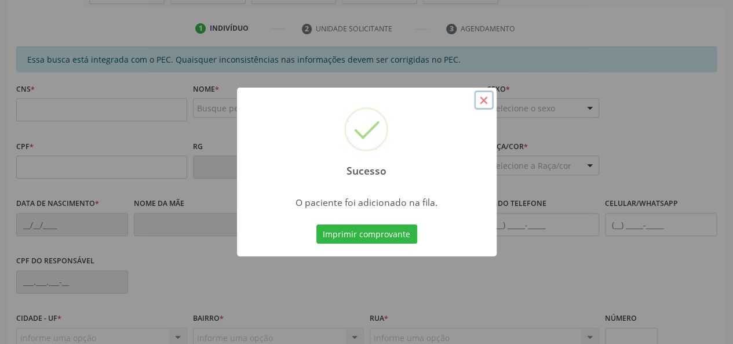
click at [483, 98] on button "×" at bounding box center [484, 100] width 20 height 20
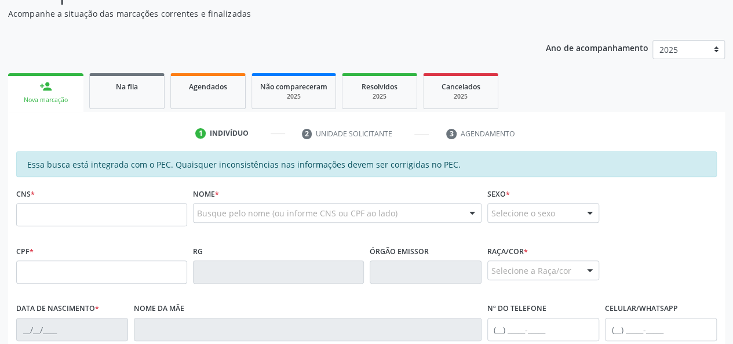
scroll to position [116, 0]
click at [50, 218] on input "text" at bounding box center [101, 214] width 171 height 23
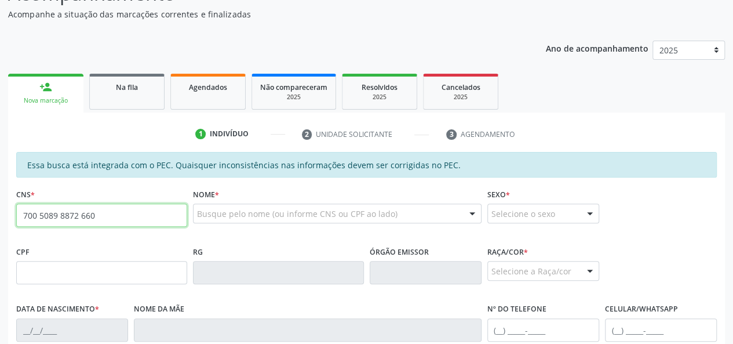
click at [61, 218] on input "700 5089 8872 660" at bounding box center [101, 214] width 171 height 23
type input "700 5089 8487 2660"
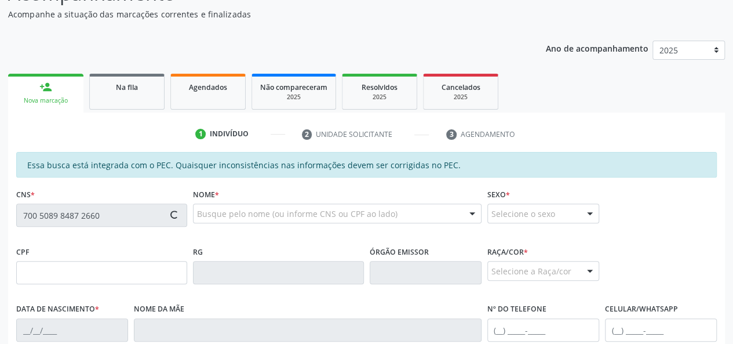
type input "148.788.654-31"
type input "2[DATE]"
type input "[PERSON_NAME]"
type input "[PHONE_NUMBER]"
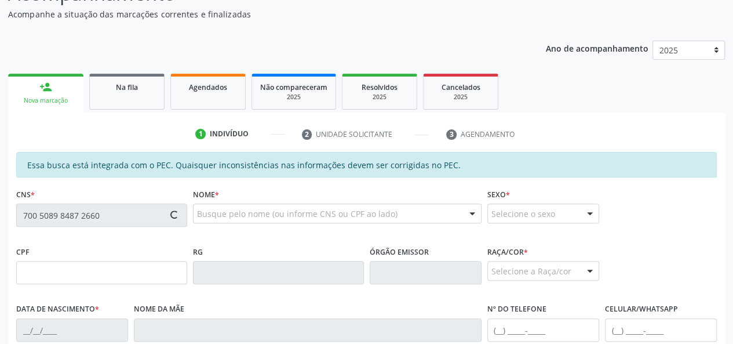
type input "S/N"
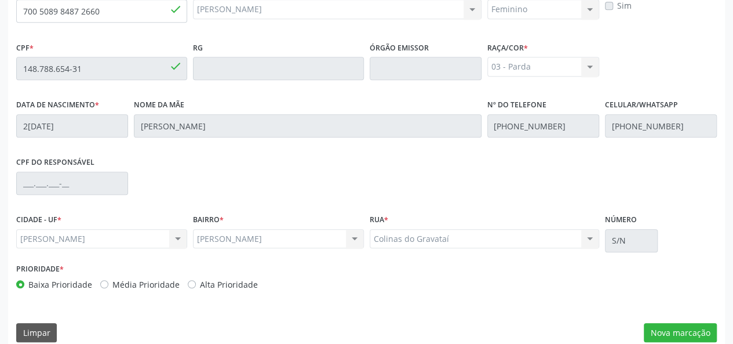
scroll to position [333, 0]
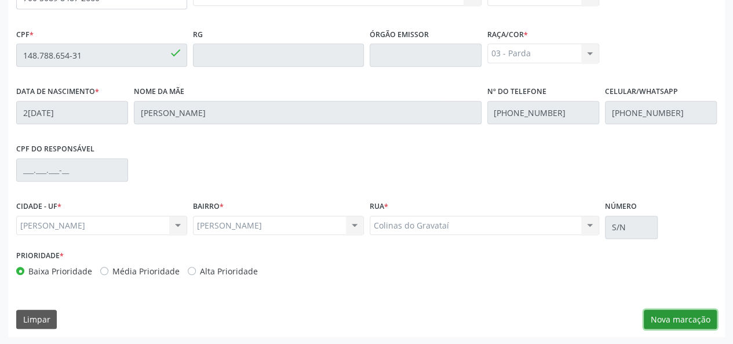
click at [655, 322] on button "Nova marcação" at bounding box center [680, 319] width 73 height 20
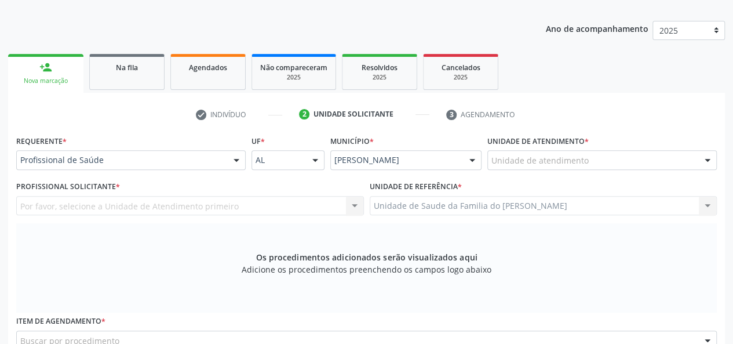
scroll to position [159, 0]
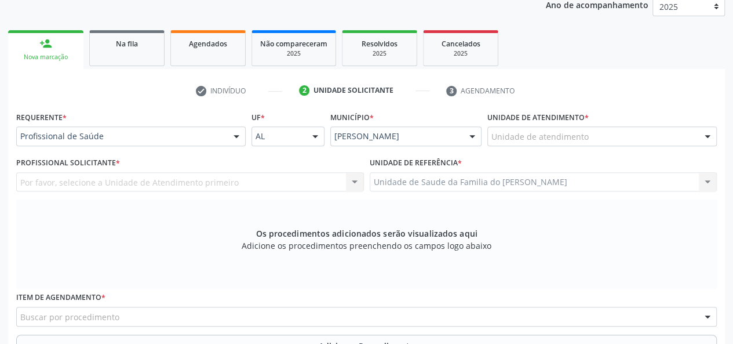
click at [233, 137] on div at bounding box center [236, 137] width 17 height 20
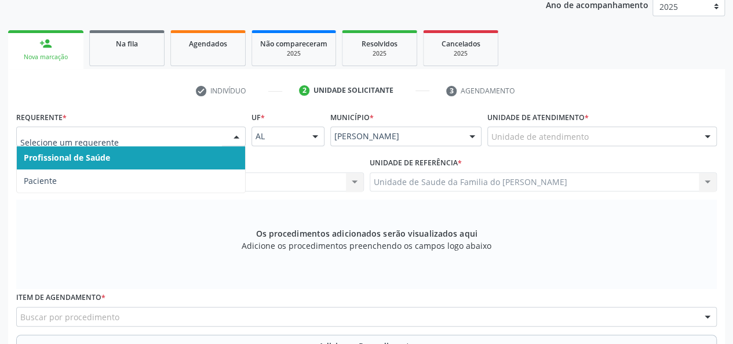
drag, startPoint x: 206, startPoint y: 158, endPoint x: 305, endPoint y: 157, distance: 99.1
click at [207, 158] on span "Profissional de Saúde" at bounding box center [131, 157] width 228 height 23
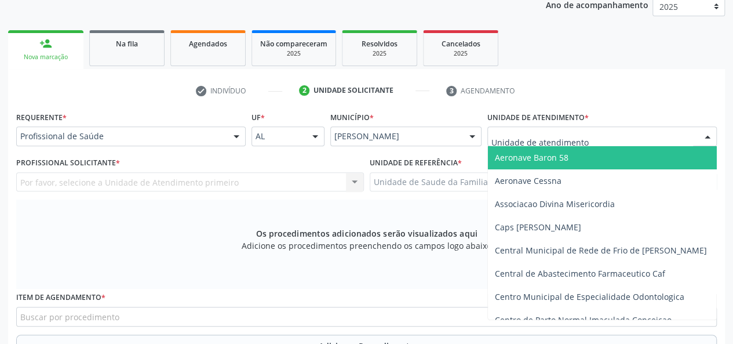
type input "J"
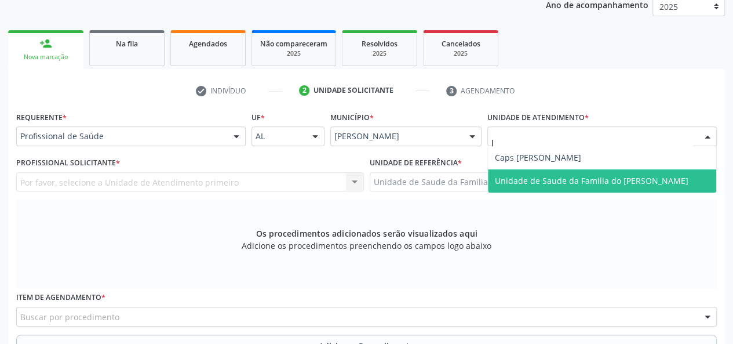
click at [561, 179] on span "Unidade de Saude da Familia do [PERSON_NAME]" at bounding box center [592, 180] width 194 height 11
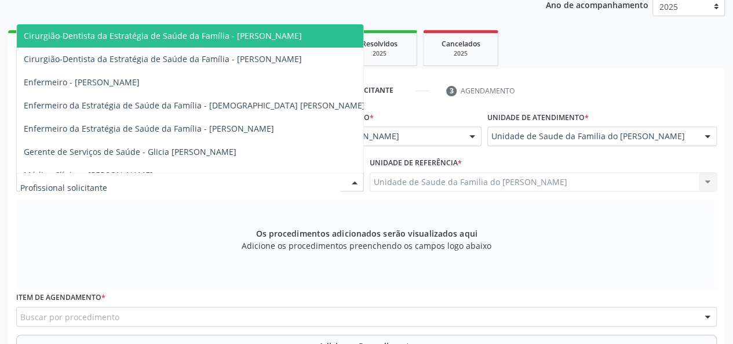
click at [354, 181] on div at bounding box center [354, 183] width 17 height 20
type input "J"
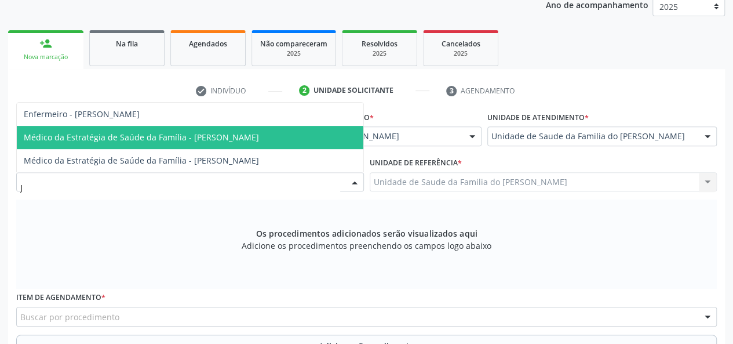
click at [259, 140] on span "Médico da Estratégia de Saúde da Família - [PERSON_NAME]" at bounding box center [141, 137] width 235 height 11
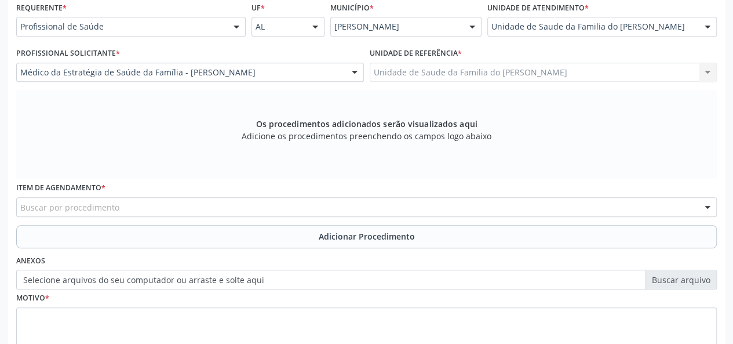
scroll to position [275, 0]
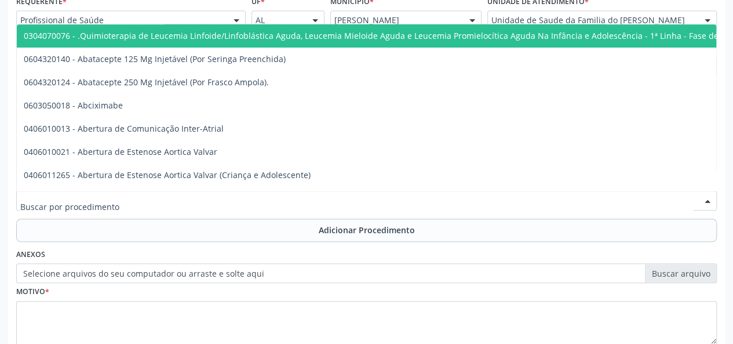
click at [250, 202] on div at bounding box center [366, 201] width 701 height 20
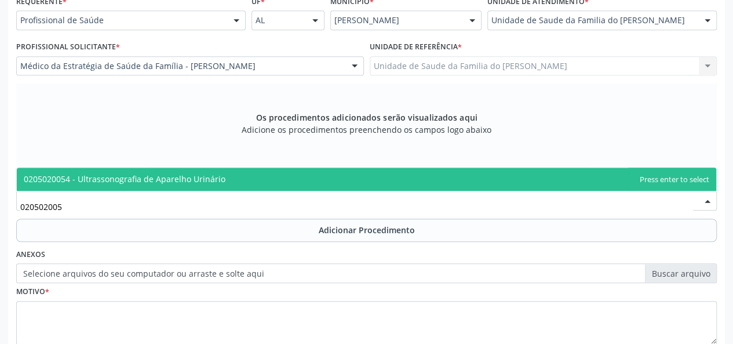
type input "0205020054"
click at [253, 174] on span "0205020054 - Ultrassonografia de Aparelho Urinário" at bounding box center [366, 178] width 699 height 23
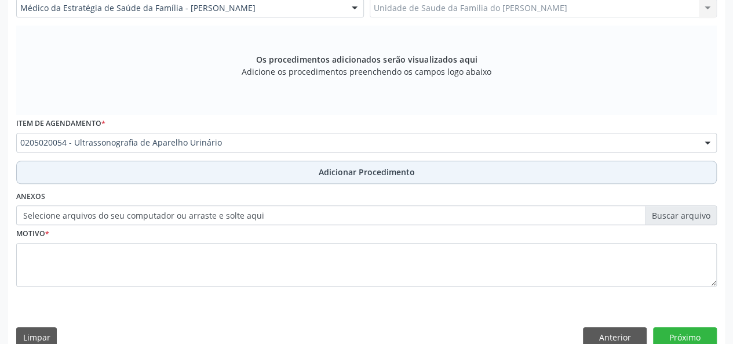
click at [248, 176] on button "Adicionar Procedimento" at bounding box center [366, 172] width 701 height 23
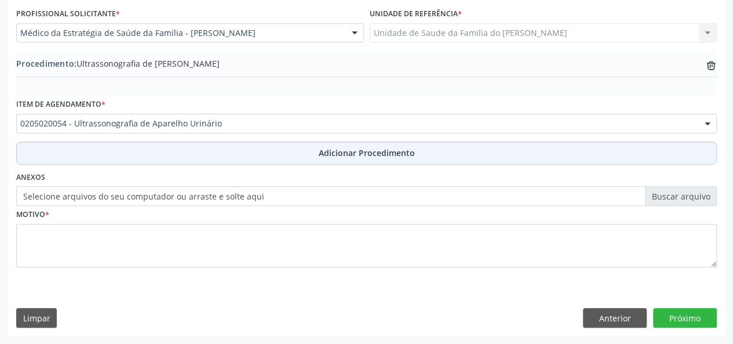
scroll to position [307, 0]
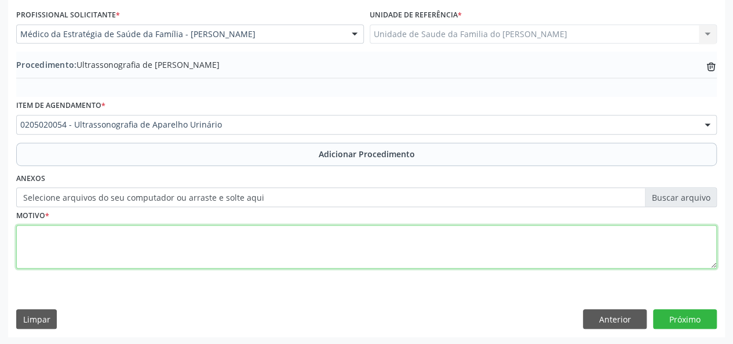
click at [233, 247] on textarea at bounding box center [366, 247] width 701 height 44
click at [46, 235] on textarea "CALCULOSE RENAL" at bounding box center [366, 247] width 701 height 44
drag, startPoint x: 46, startPoint y: 235, endPoint x: 16, endPoint y: 343, distance: 112.6
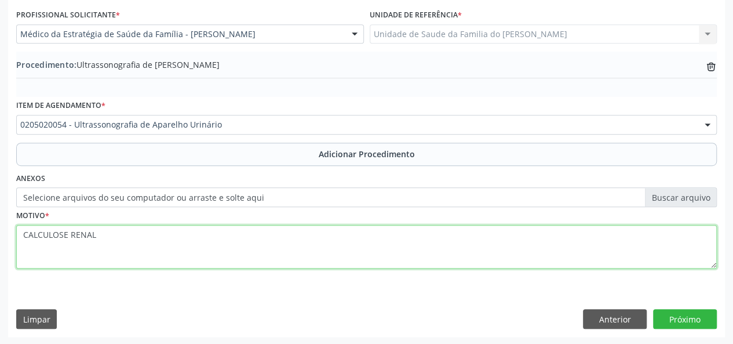
type textarea "CALCULOSE RENAL"
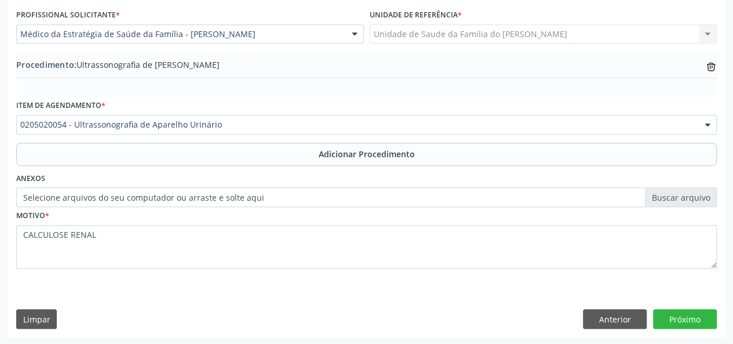
drag, startPoint x: 16, startPoint y: 343, endPoint x: 382, endPoint y: 93, distance: 443.8
click at [382, 93] on div "Procedimento: Ultrassonografia de Aparelho Urinário trash-outline icon" at bounding box center [366, 74] width 701 height 45
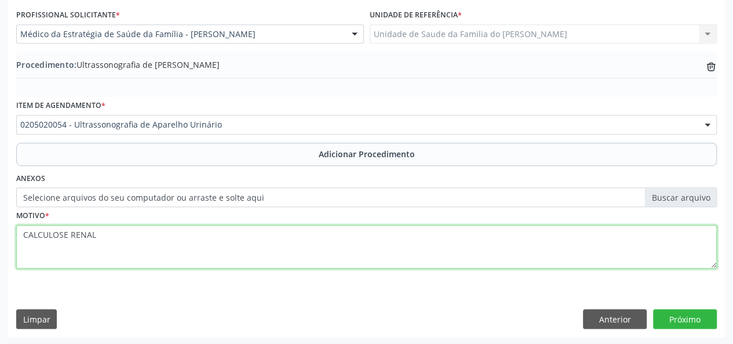
click at [34, 234] on textarea "CALCULOSE RENAL" at bounding box center [366, 247] width 701 height 44
drag, startPoint x: 34, startPoint y: 232, endPoint x: 149, endPoint y: 264, distance: 119.1
click at [149, 264] on textarea "CALCULOSE RENAL" at bounding box center [366, 247] width 701 height 44
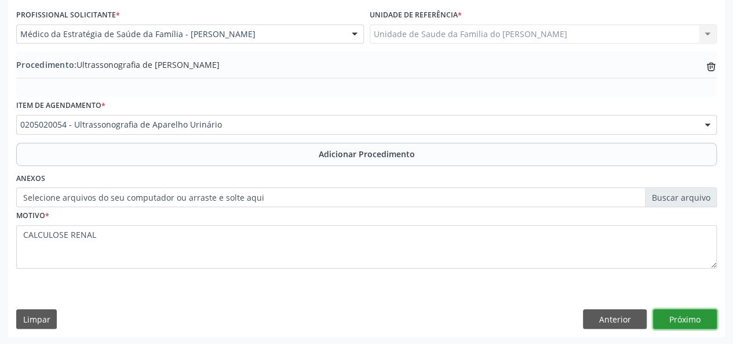
click at [694, 316] on button "Próximo" at bounding box center [685, 319] width 64 height 20
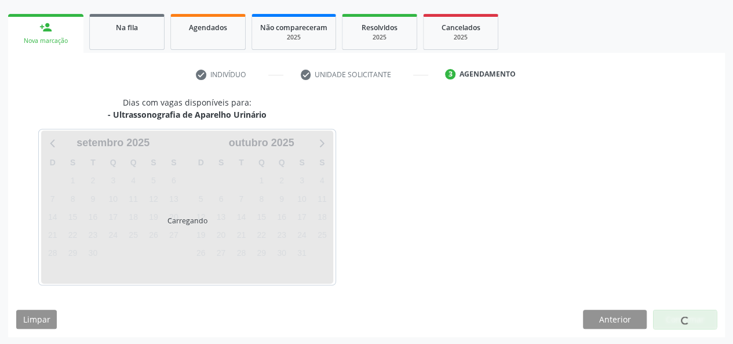
scroll to position [210, 0]
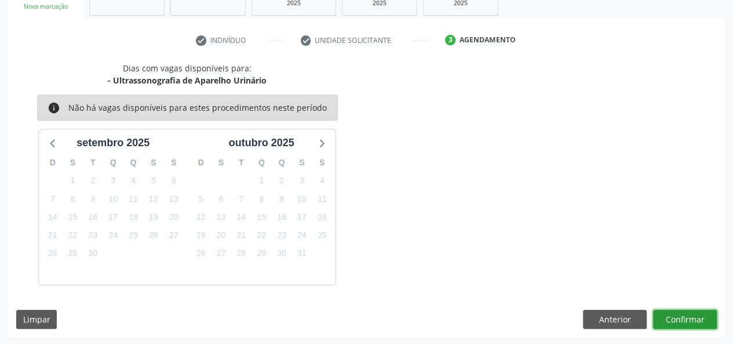
click at [680, 313] on button "Confirmar" at bounding box center [685, 319] width 64 height 20
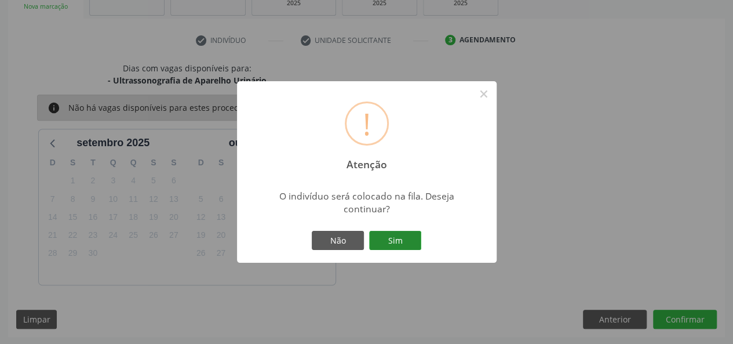
click at [395, 246] on button "Sim" at bounding box center [395, 241] width 52 height 20
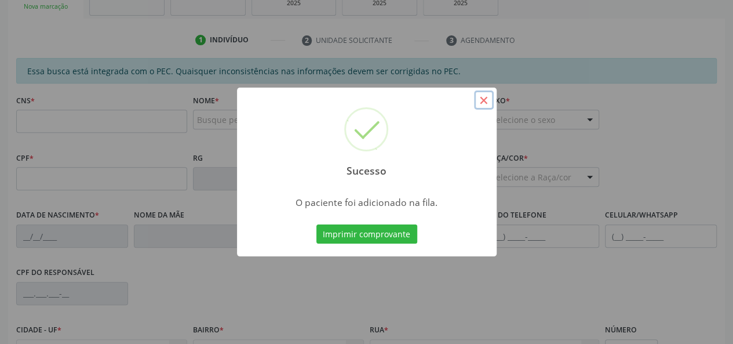
click at [484, 103] on button "×" at bounding box center [484, 100] width 20 height 20
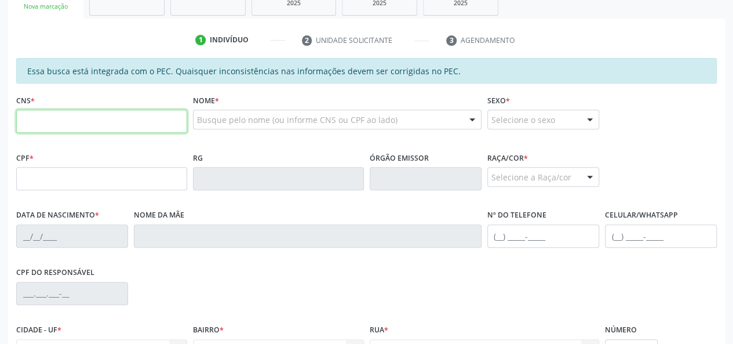
click at [154, 119] on input "text" at bounding box center [101, 121] width 171 height 23
type input "700 5089 8487 2660"
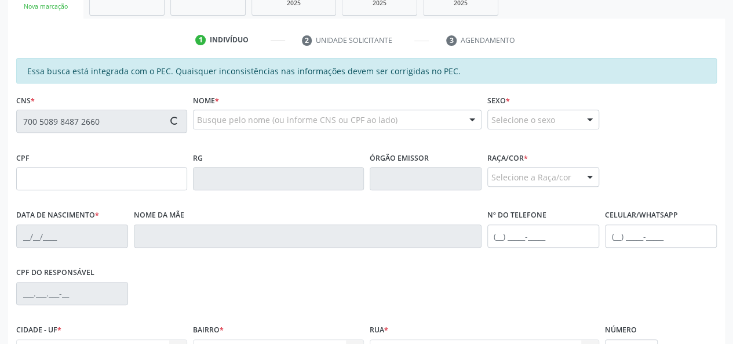
type input "148.788.654-31"
type input "2[DATE]"
type input "[PERSON_NAME]"
type input "[PHONE_NUMBER]"
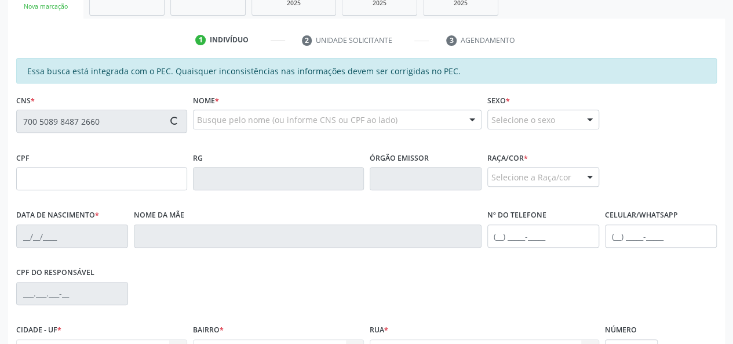
type input "S/N"
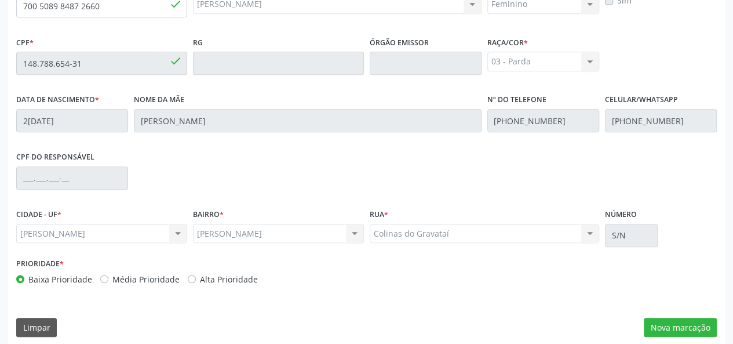
scroll to position [333, 0]
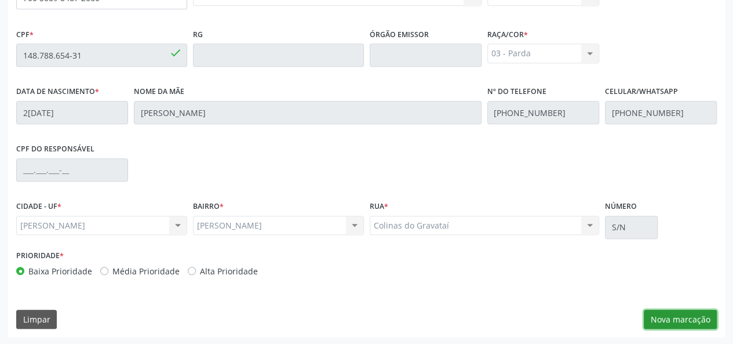
click at [695, 316] on button "Nova marcação" at bounding box center [680, 319] width 73 height 20
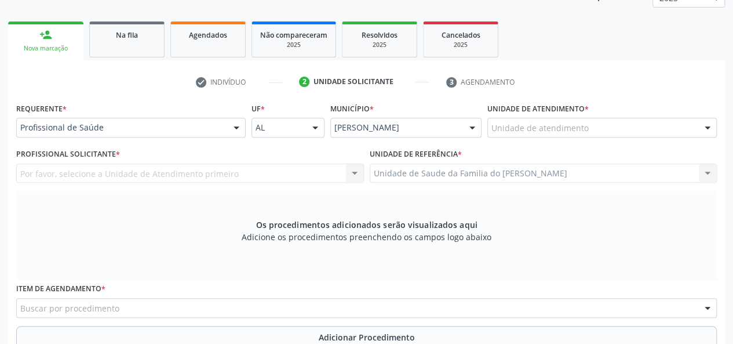
scroll to position [159, 0]
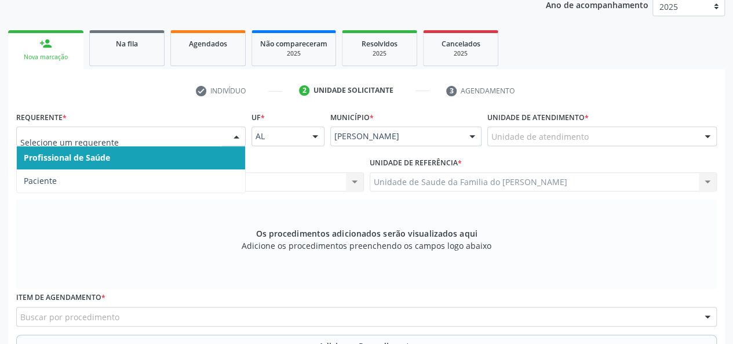
click at [178, 162] on span "Profissional de Saúde" at bounding box center [131, 157] width 228 height 23
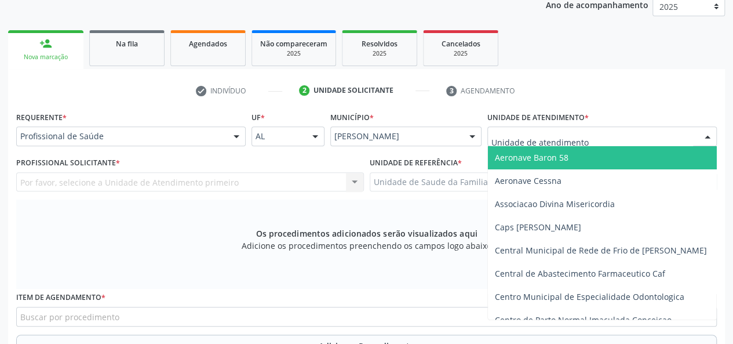
type input "J"
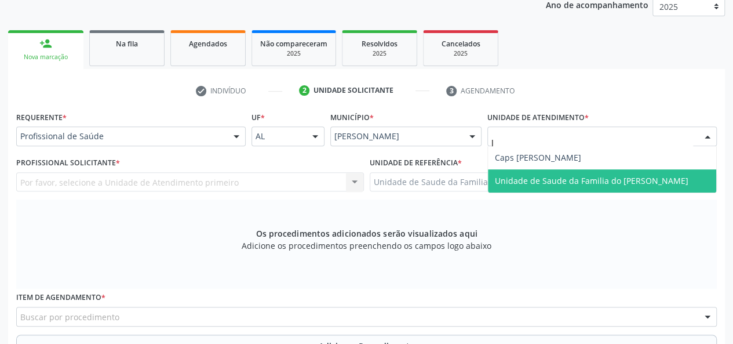
click at [537, 180] on span "Unidade de Saude da Familia do [PERSON_NAME]" at bounding box center [592, 180] width 194 height 11
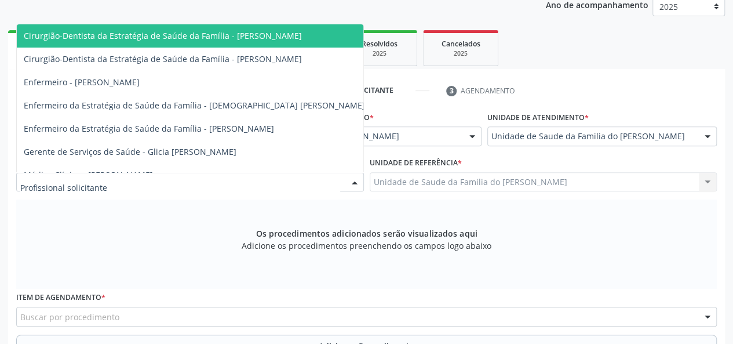
click at [352, 180] on div at bounding box center [354, 183] width 17 height 20
type input "J"
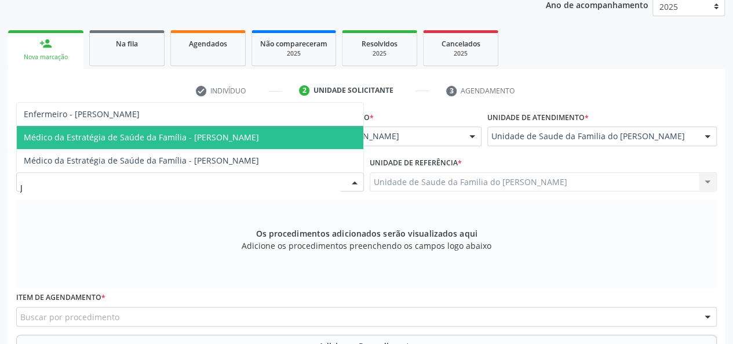
click at [259, 138] on span "Médico da Estratégia de Saúde da Família - [PERSON_NAME]" at bounding box center [141, 137] width 235 height 11
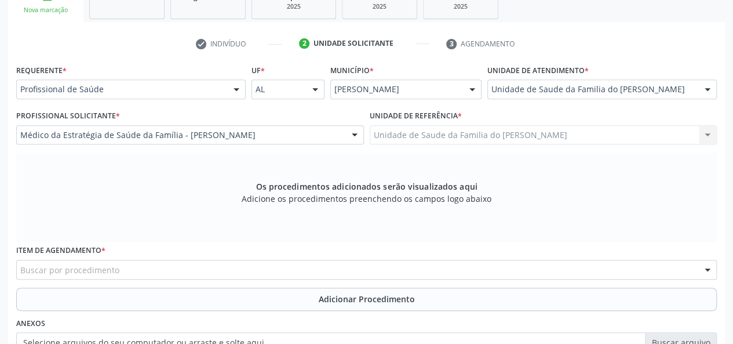
scroll to position [275, 0]
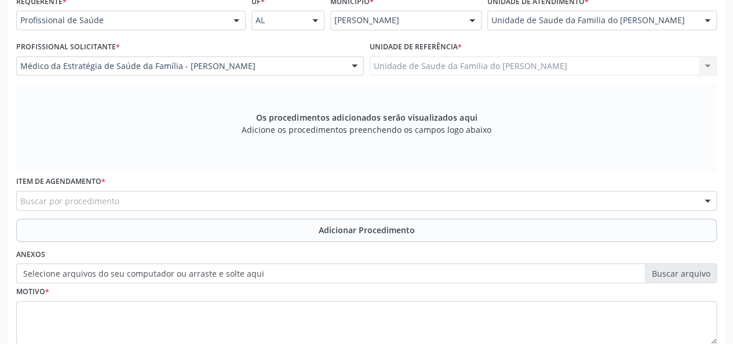
click at [278, 199] on div "Buscar por procedimento" at bounding box center [366, 201] width 701 height 20
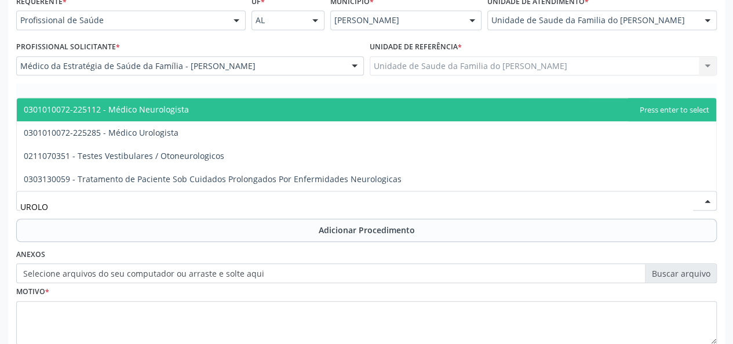
type input "UROL"
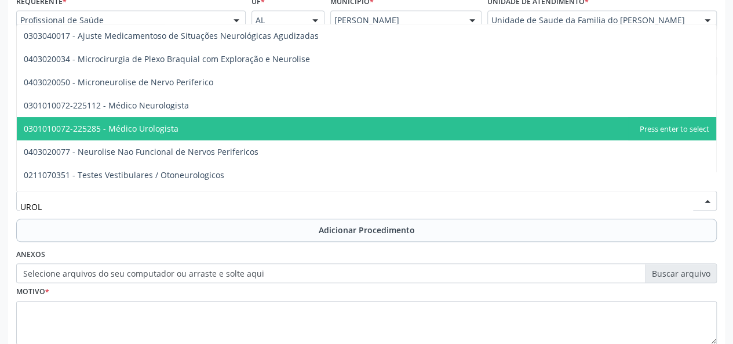
click at [235, 124] on span "0301010072-225285 - Médico Urologista" at bounding box center [366, 128] width 699 height 23
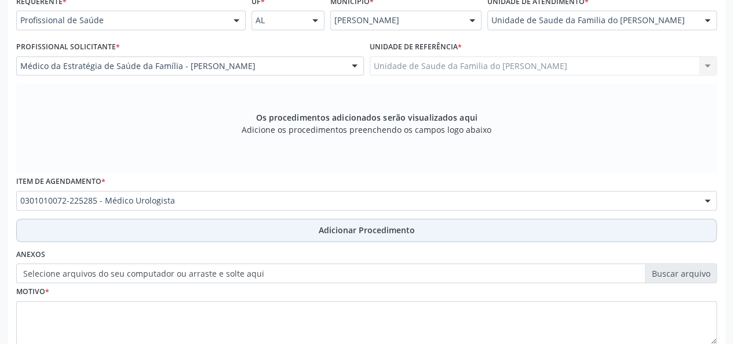
click at [355, 232] on span "Adicionar Procedimento" at bounding box center [367, 230] width 96 height 12
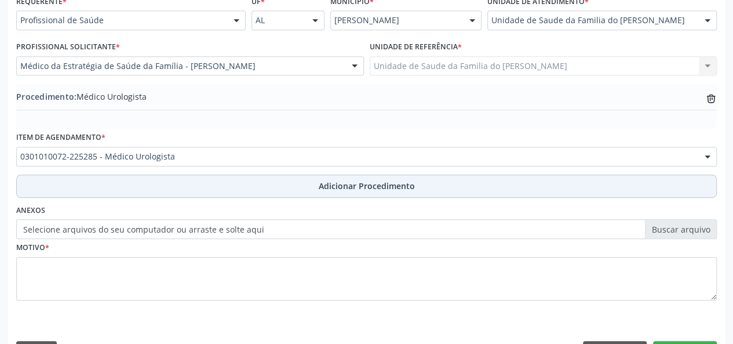
click at [336, 191] on button "Adicionar Procedimento" at bounding box center [366, 185] width 701 height 23
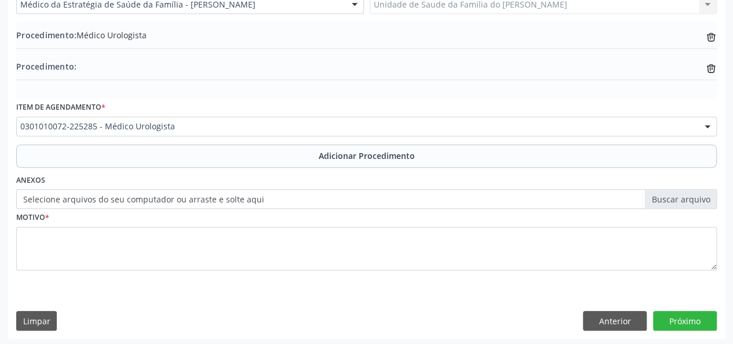
scroll to position [338, 0]
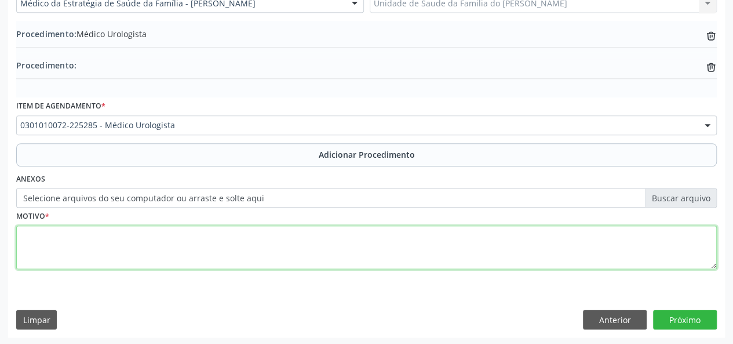
click at [278, 249] on textarea at bounding box center [366, 247] width 701 height 44
click at [53, 236] on textarea "CALCULOSE DO RIM" at bounding box center [366, 247] width 701 height 44
drag, startPoint x: 53, startPoint y: 236, endPoint x: 370, endPoint y: 256, distance: 317.6
click at [370, 256] on textarea "CALCULOSE DO RIM" at bounding box center [366, 247] width 701 height 44
type textarea "CALCULOSE DO RIM"
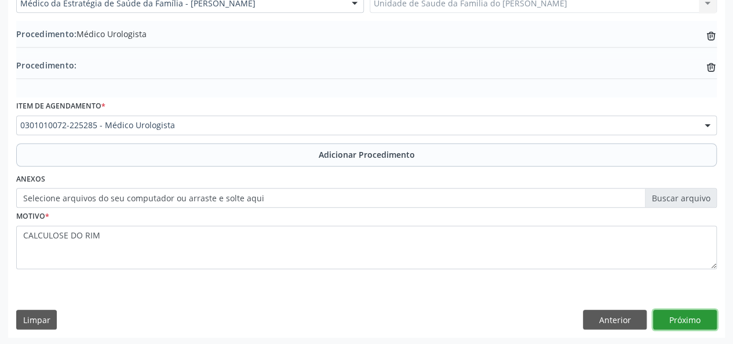
click at [679, 321] on button "Próximo" at bounding box center [685, 319] width 64 height 20
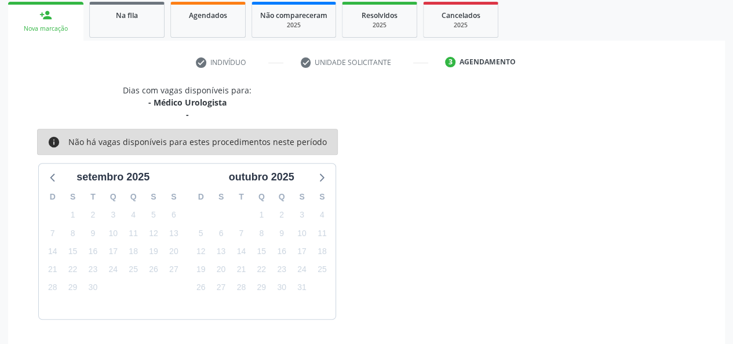
scroll to position [221, 0]
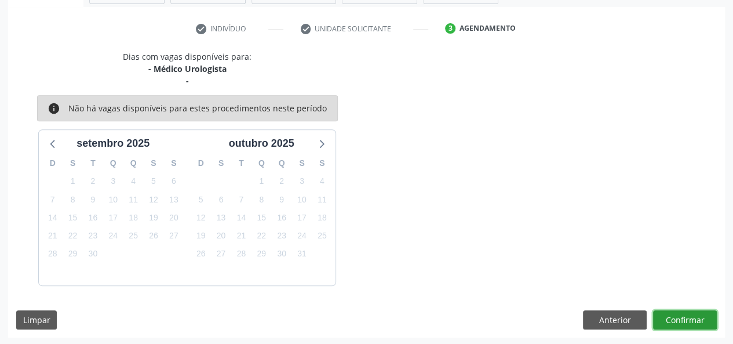
click at [672, 317] on button "Confirmar" at bounding box center [685, 320] width 64 height 20
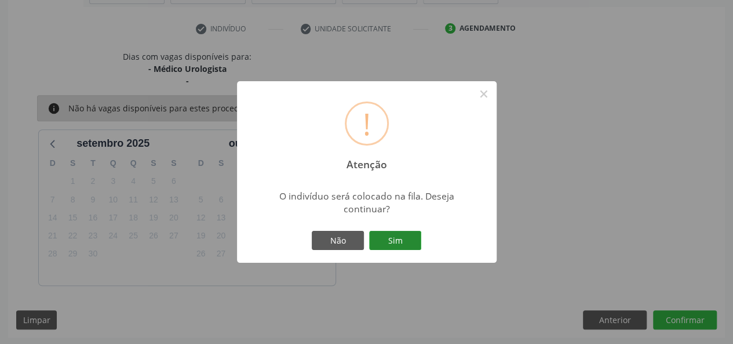
click at [391, 240] on button "Sim" at bounding box center [395, 241] width 52 height 20
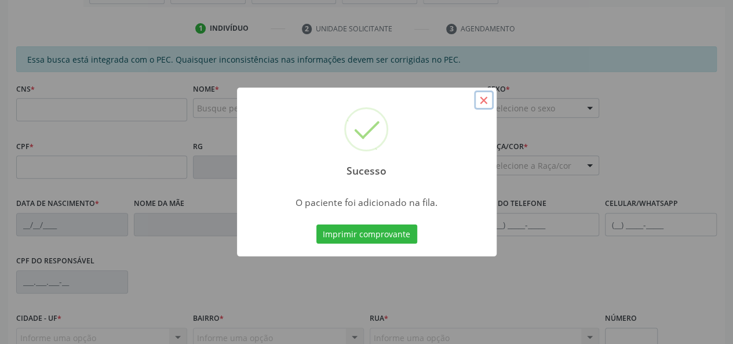
click at [482, 100] on button "×" at bounding box center [484, 100] width 20 height 20
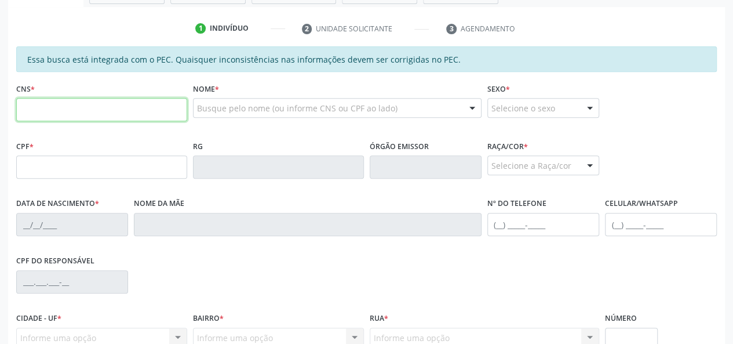
click at [63, 108] on input "text" at bounding box center [101, 109] width 171 height 23
type input "898 0027 2789 1182"
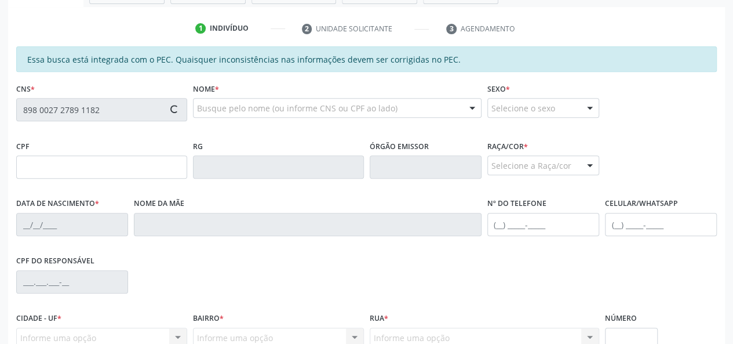
type input "150.209.984-51"
type input "16[DATE]"
type input "[PERSON_NAME]"
type input "[PHONE_NUMBER]"
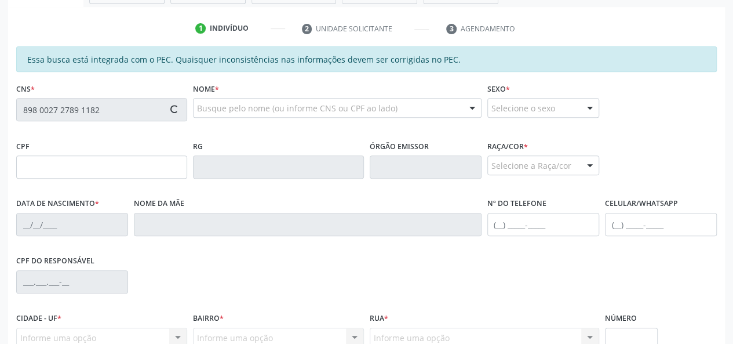
type input "S/N"
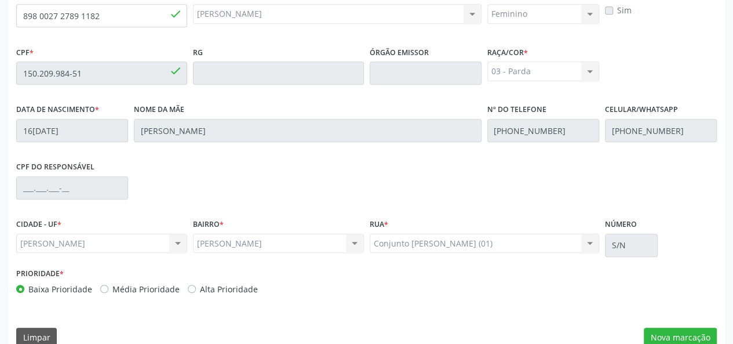
scroll to position [333, 0]
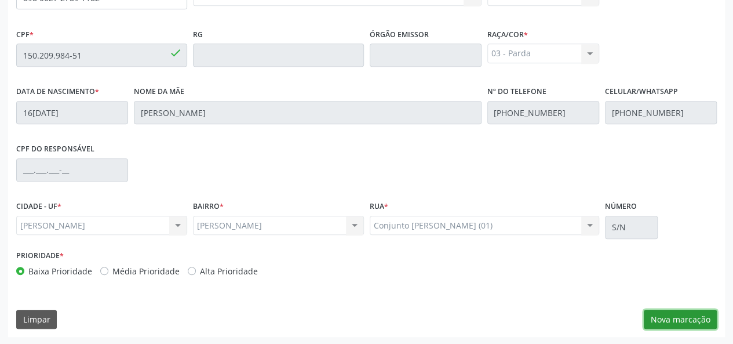
click at [671, 316] on button "Nova marcação" at bounding box center [680, 319] width 73 height 20
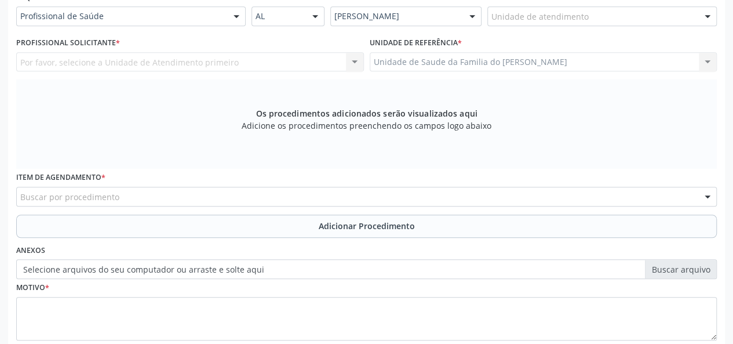
scroll to position [159, 0]
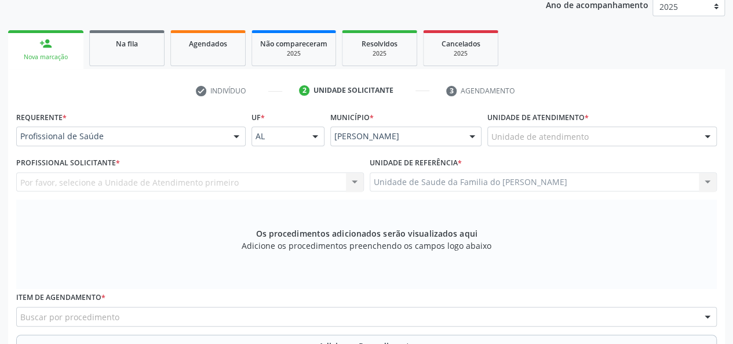
click at [233, 133] on div at bounding box center [236, 137] width 17 height 20
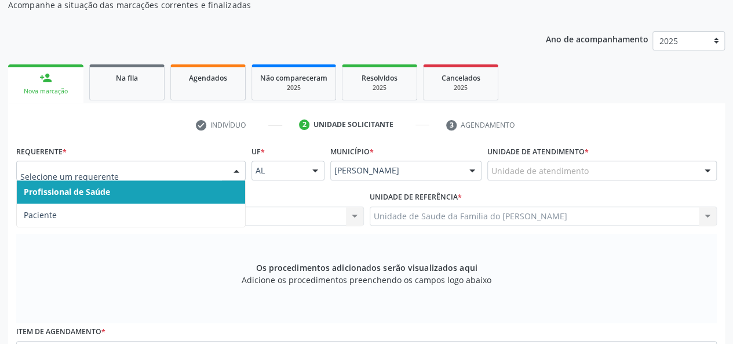
scroll to position [101, 0]
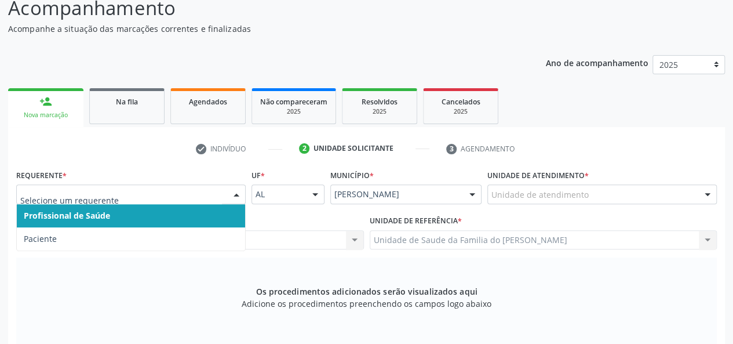
click at [174, 214] on span "Profissional de Saúde" at bounding box center [131, 215] width 228 height 23
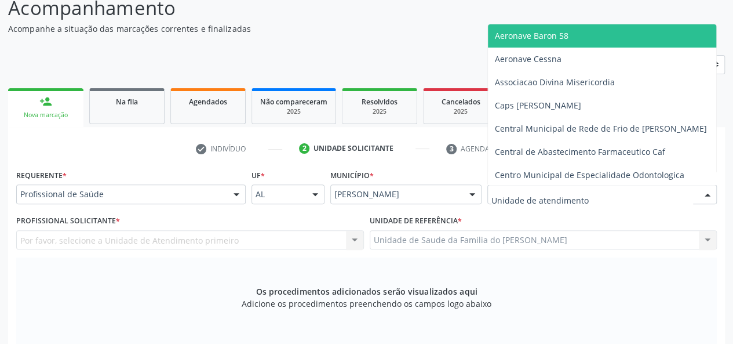
type input "j"
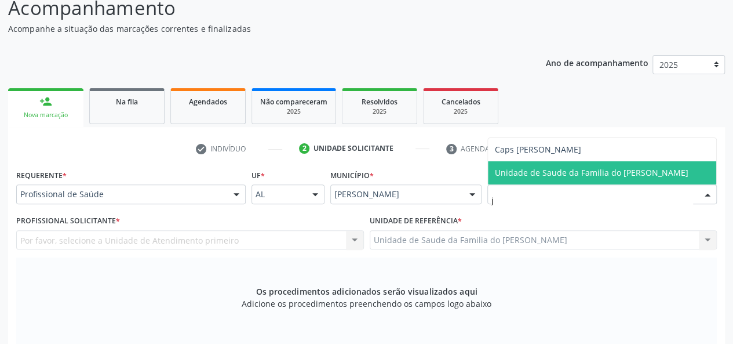
click at [566, 173] on span "Unidade de Saude da Familia do [PERSON_NAME]" at bounding box center [592, 172] width 194 height 11
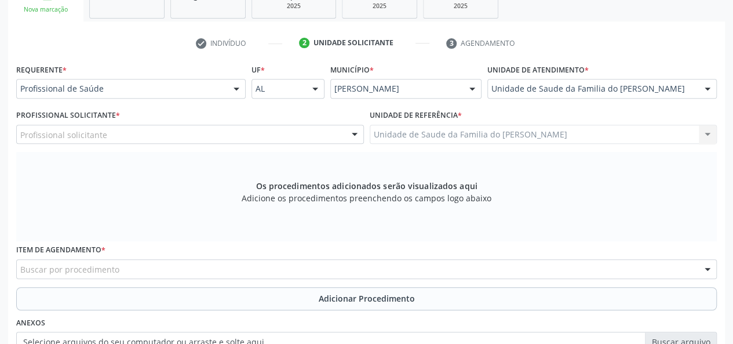
scroll to position [217, 0]
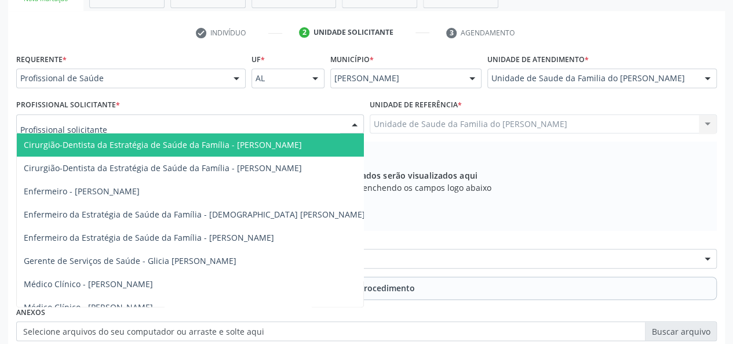
click at [318, 124] on div at bounding box center [190, 124] width 348 height 20
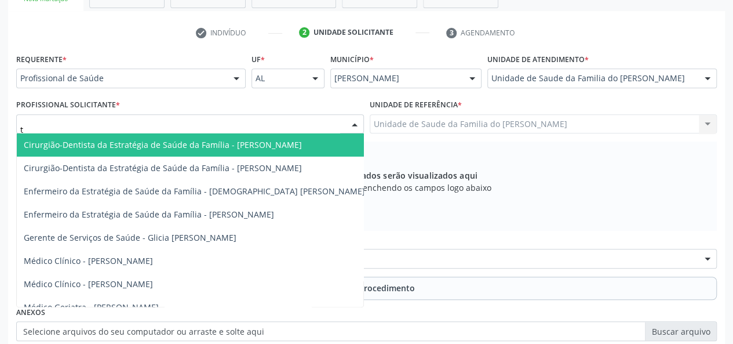
type input "th"
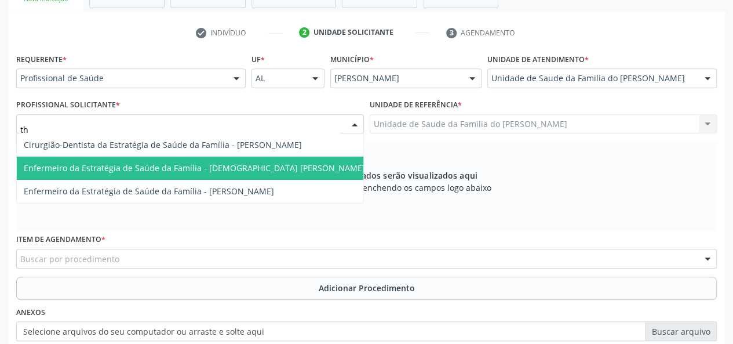
click at [251, 174] on span "Enfermeiro da Estratégia de Saúde da Família - [DEMOGRAPHIC_DATA] [PERSON_NAME]" at bounding box center [194, 167] width 355 height 23
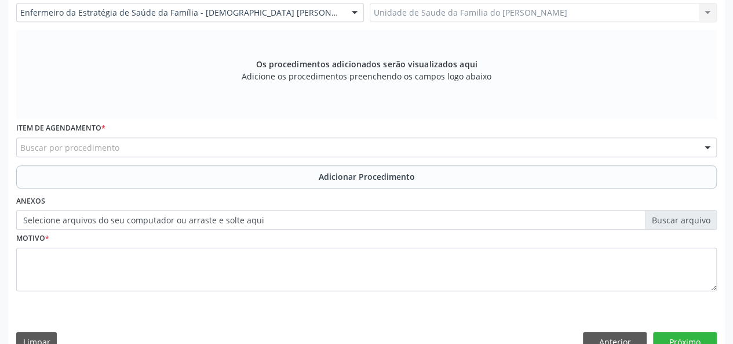
scroll to position [333, 0]
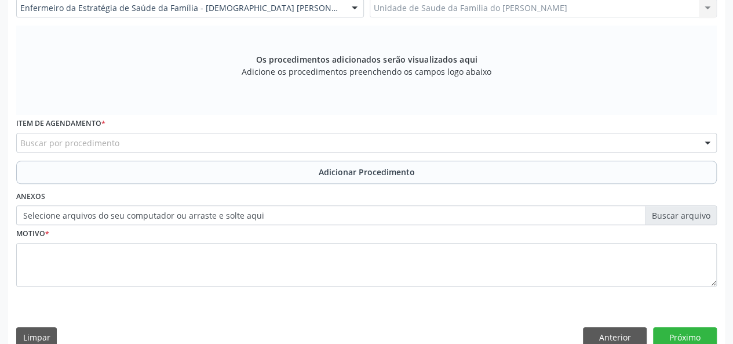
click at [225, 141] on div "Buscar por procedimento" at bounding box center [366, 143] width 701 height 20
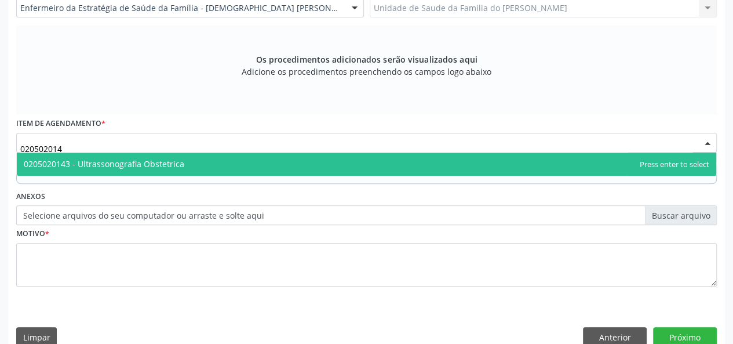
type input "0205020143"
click at [231, 166] on span "0205020143 - Ultrassonografia Obstetrica" at bounding box center [366, 163] width 699 height 23
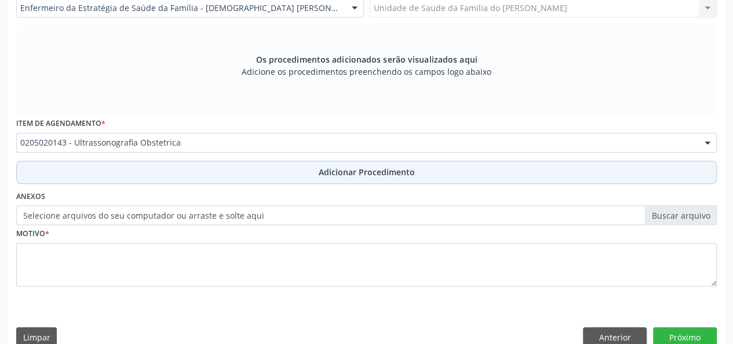
click at [228, 174] on button "Adicionar Procedimento" at bounding box center [366, 172] width 701 height 23
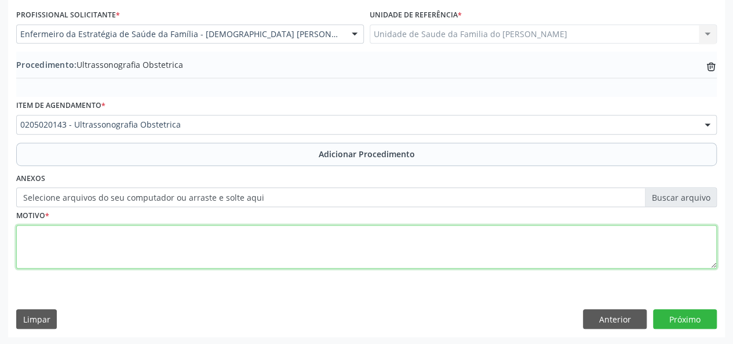
click at [207, 239] on textarea at bounding box center [366, 247] width 701 height 44
click at [60, 234] on textarea "gestante ha 3 meses" at bounding box center [366, 247] width 701 height 44
type textarea "gestante há 3 meses"
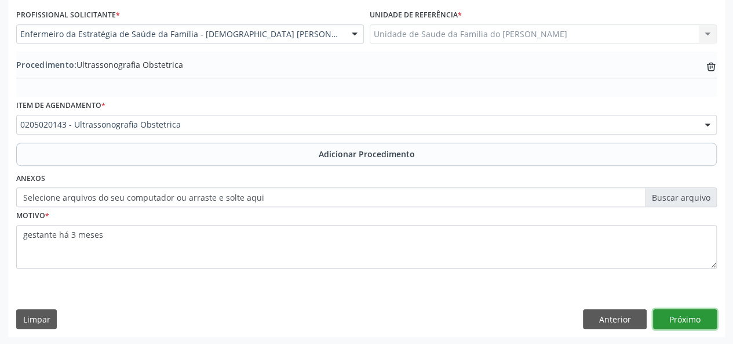
click at [694, 320] on button "Próximo" at bounding box center [685, 319] width 64 height 20
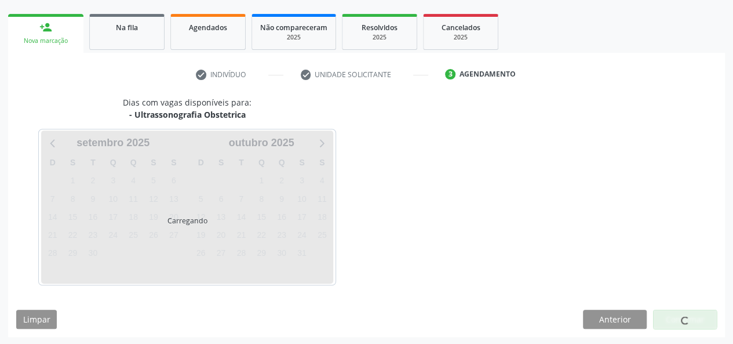
scroll to position [210, 0]
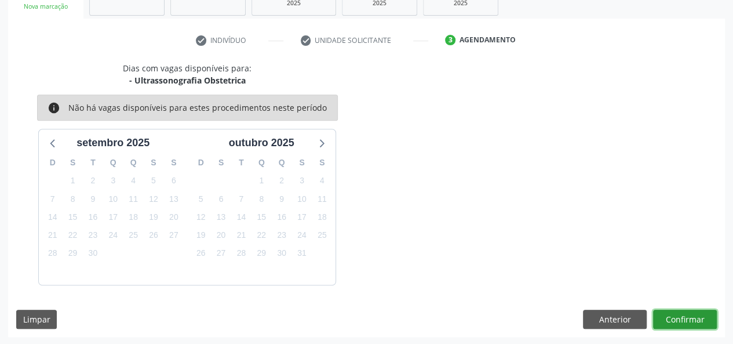
click at [692, 316] on button "Confirmar" at bounding box center [685, 319] width 64 height 20
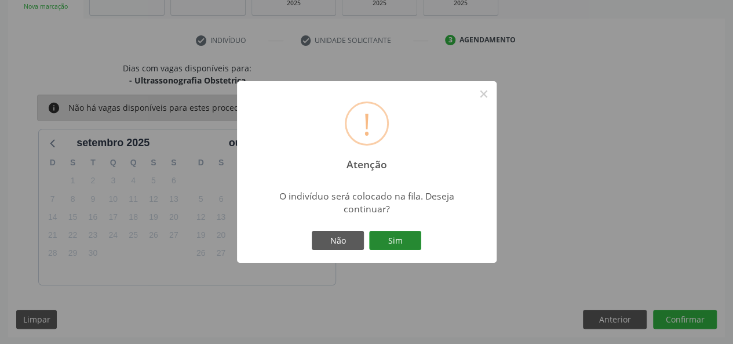
click at [393, 239] on button "Sim" at bounding box center [395, 241] width 52 height 20
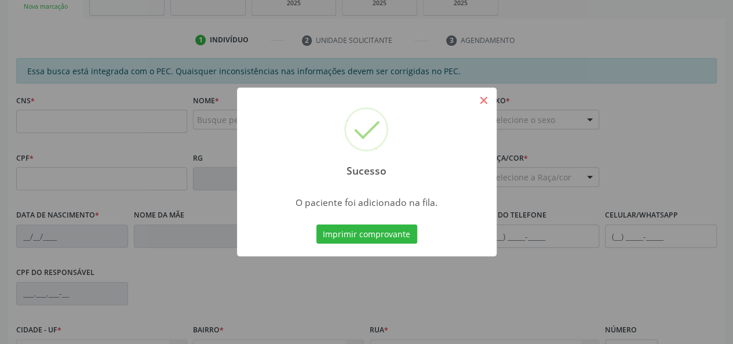
click at [483, 90] on div "Sucesso ×" at bounding box center [367, 137] width 260 height 100
click at [484, 99] on button "×" at bounding box center [484, 100] width 20 height 20
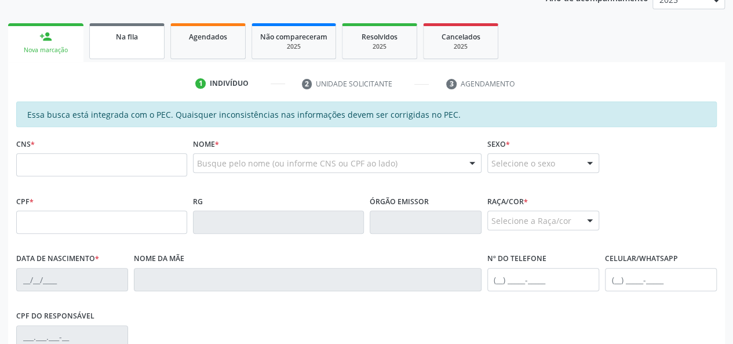
scroll to position [152, 0]
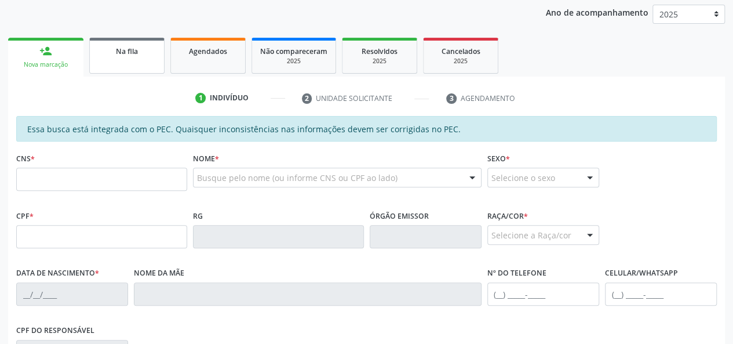
click at [141, 55] on div "Na fila" at bounding box center [127, 51] width 58 height 12
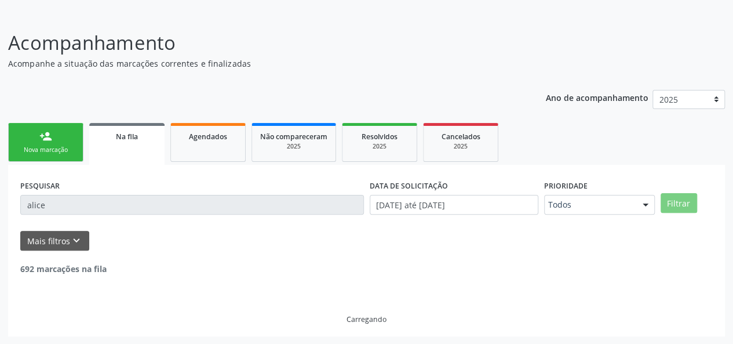
scroll to position [143, 0]
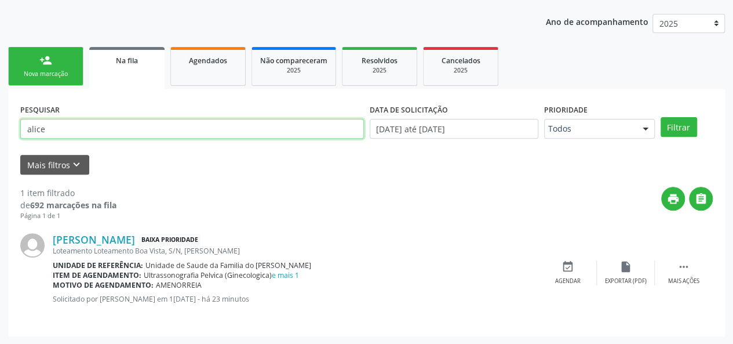
drag, startPoint x: 99, startPoint y: 121, endPoint x: 24, endPoint y: 120, distance: 74.2
click at [24, 120] on input "alice" at bounding box center [192, 129] width 344 height 20
type input "[PERSON_NAME]"
click at [661, 117] on button "Filtrar" at bounding box center [679, 127] width 37 height 20
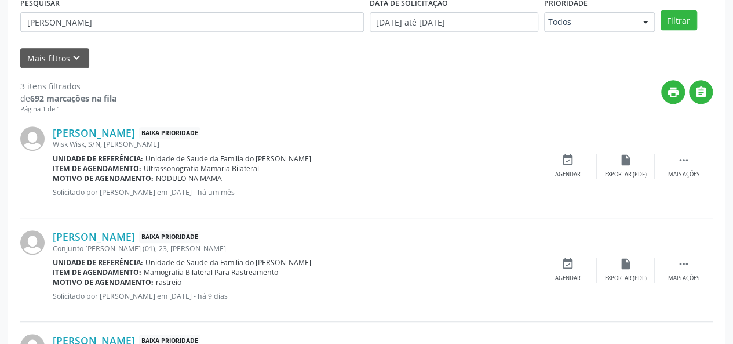
scroll to position [176, 0]
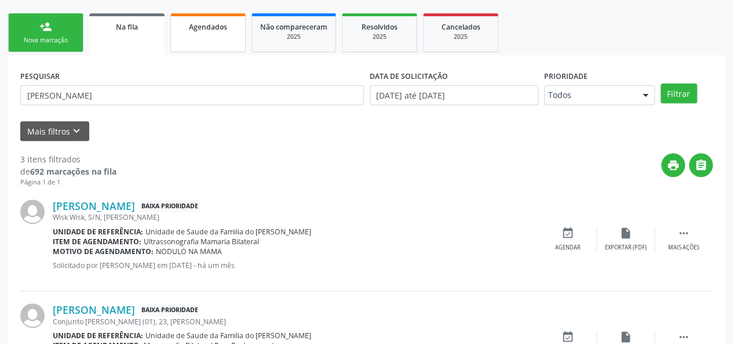
click at [198, 30] on span "Agendados" at bounding box center [208, 27] width 38 height 10
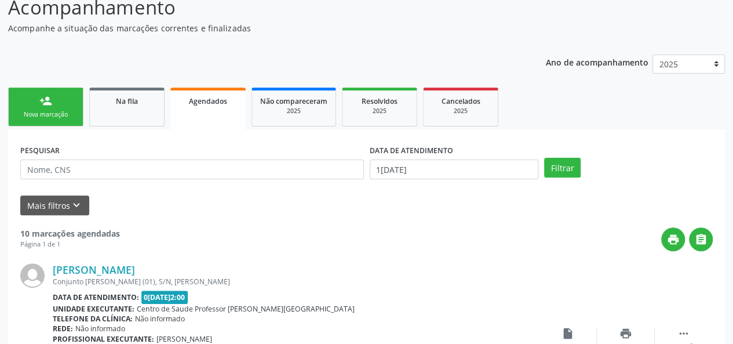
scroll to position [116, 0]
